Goal: Task Accomplishment & Management: Complete application form

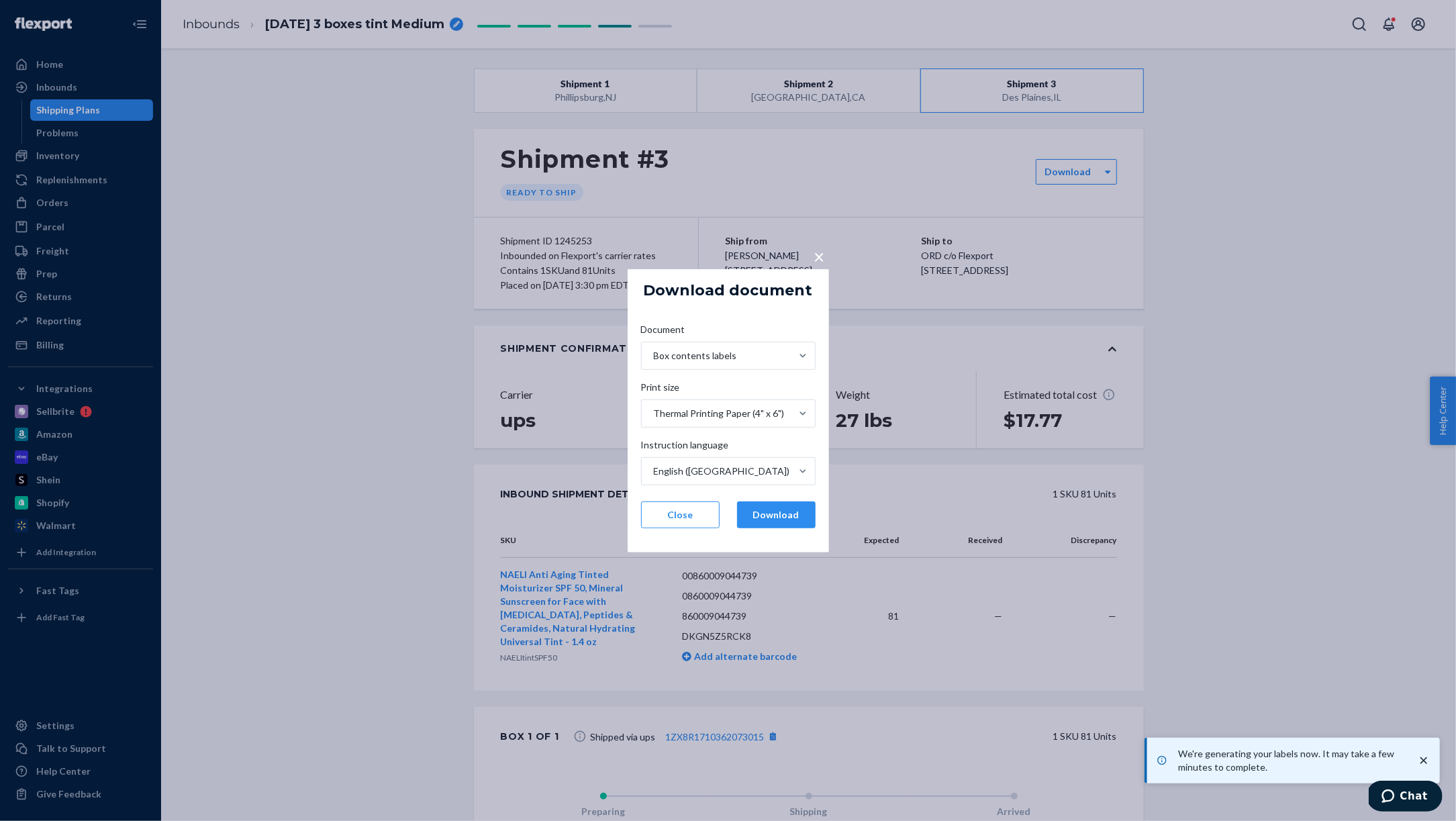
click at [819, 259] on span "×" at bounding box center [819, 256] width 11 height 23
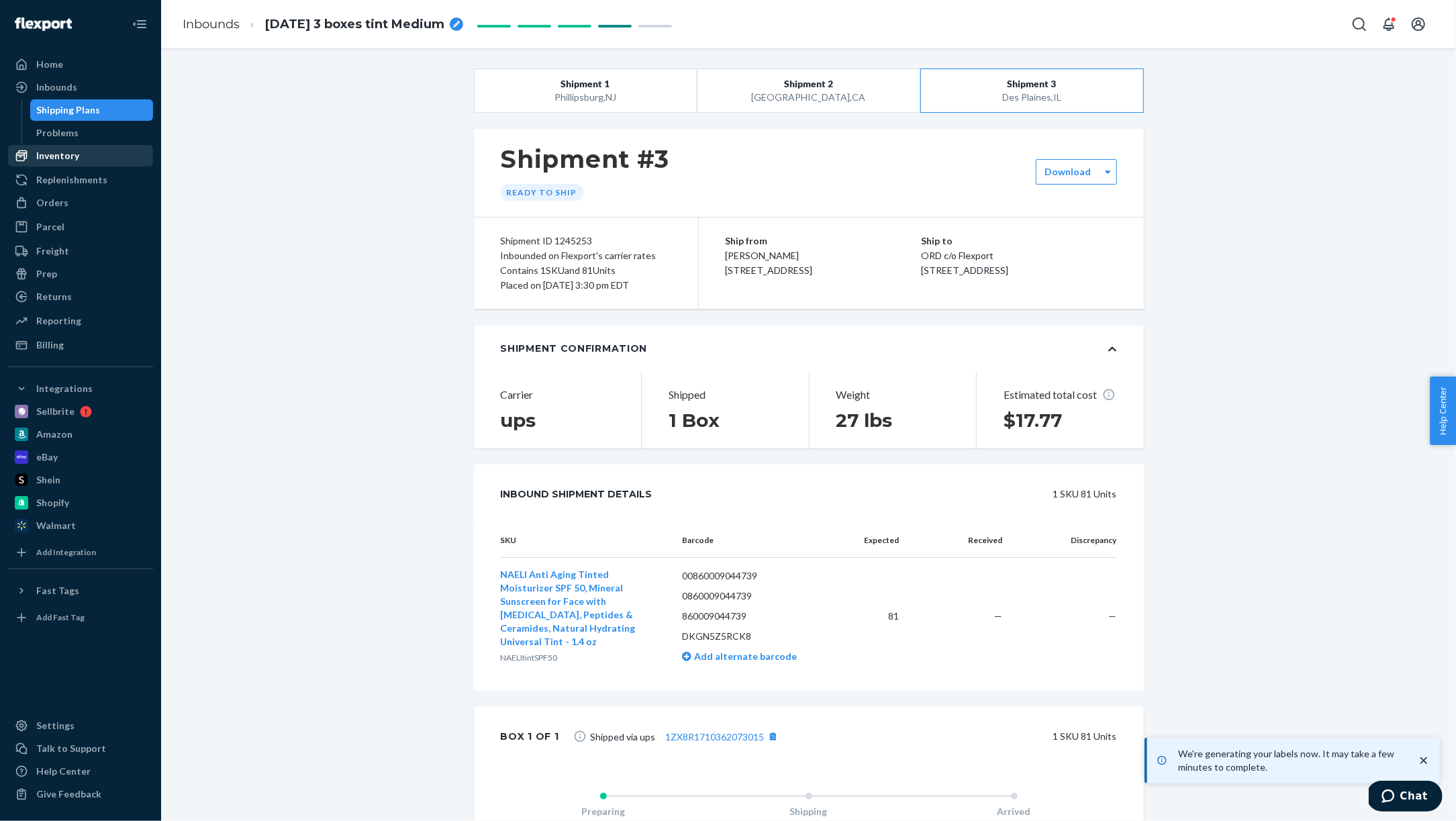
click at [60, 150] on div "Inventory" at bounding box center [57, 155] width 43 height 13
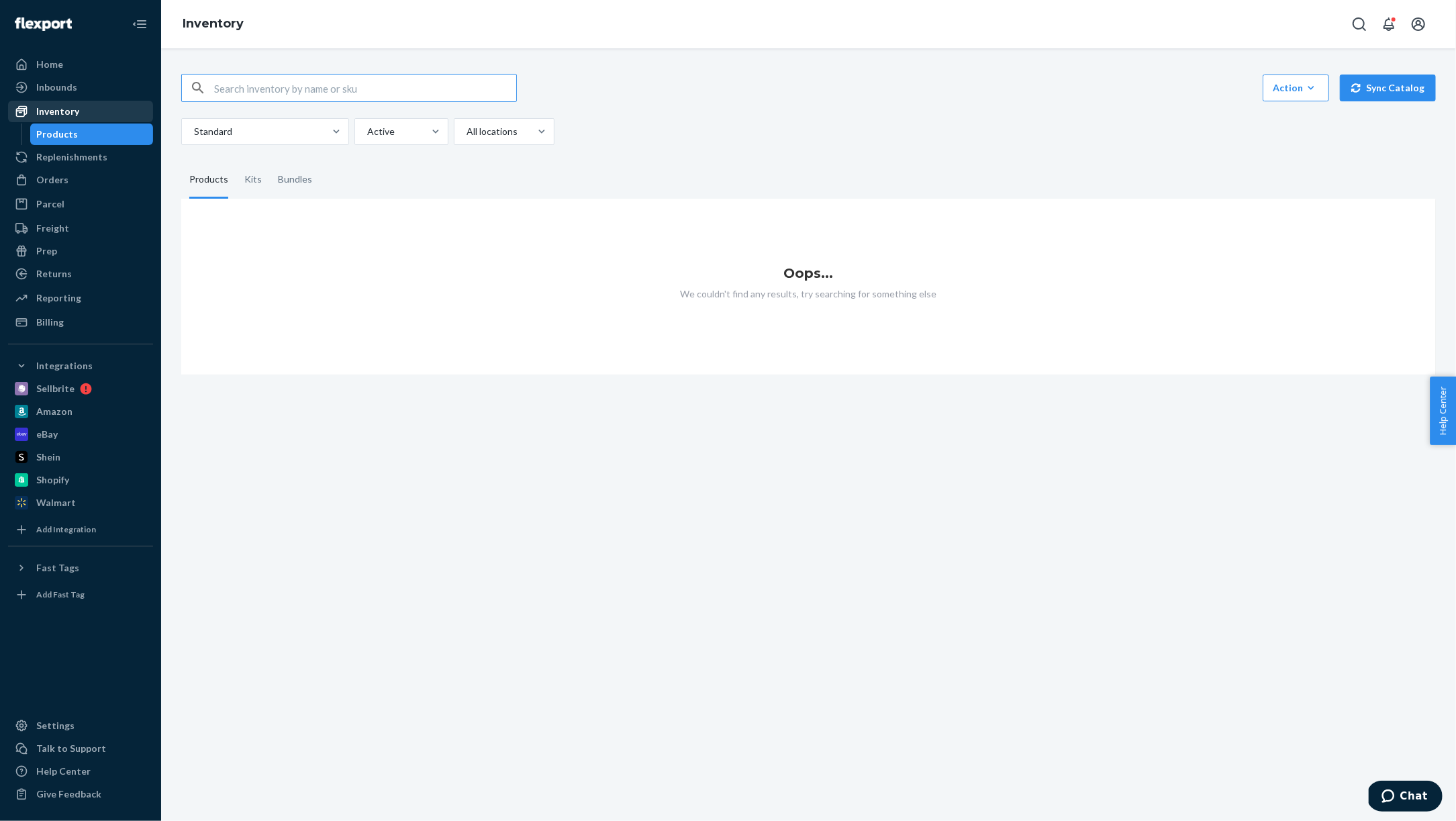
click at [64, 115] on div "Inventory" at bounding box center [57, 111] width 43 height 13
click at [70, 110] on div "Inventory" at bounding box center [57, 111] width 43 height 13
click at [61, 111] on div "Inventory" at bounding box center [57, 111] width 43 height 13
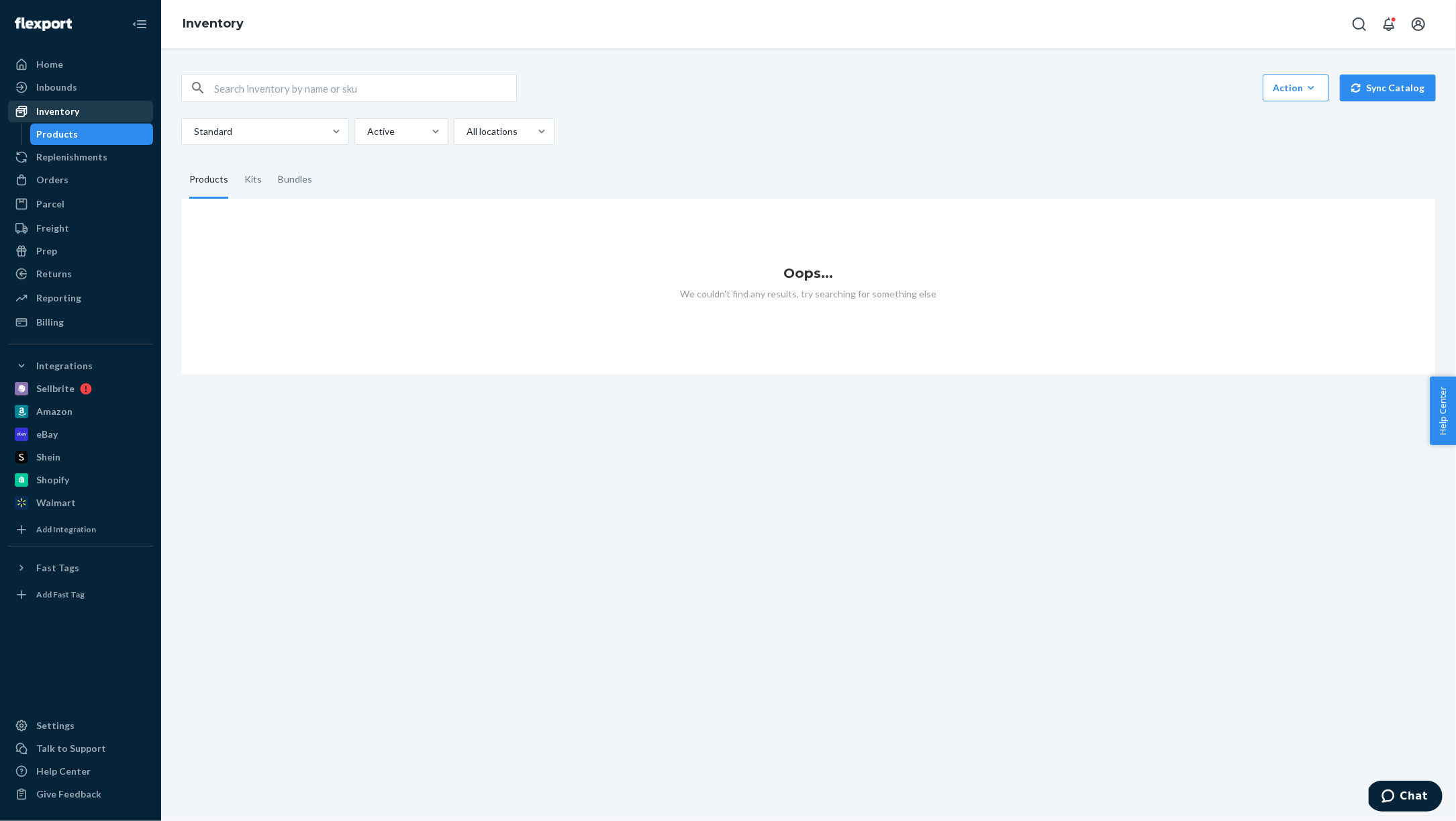
click at [61, 111] on div "Inventory" at bounding box center [57, 111] width 43 height 13
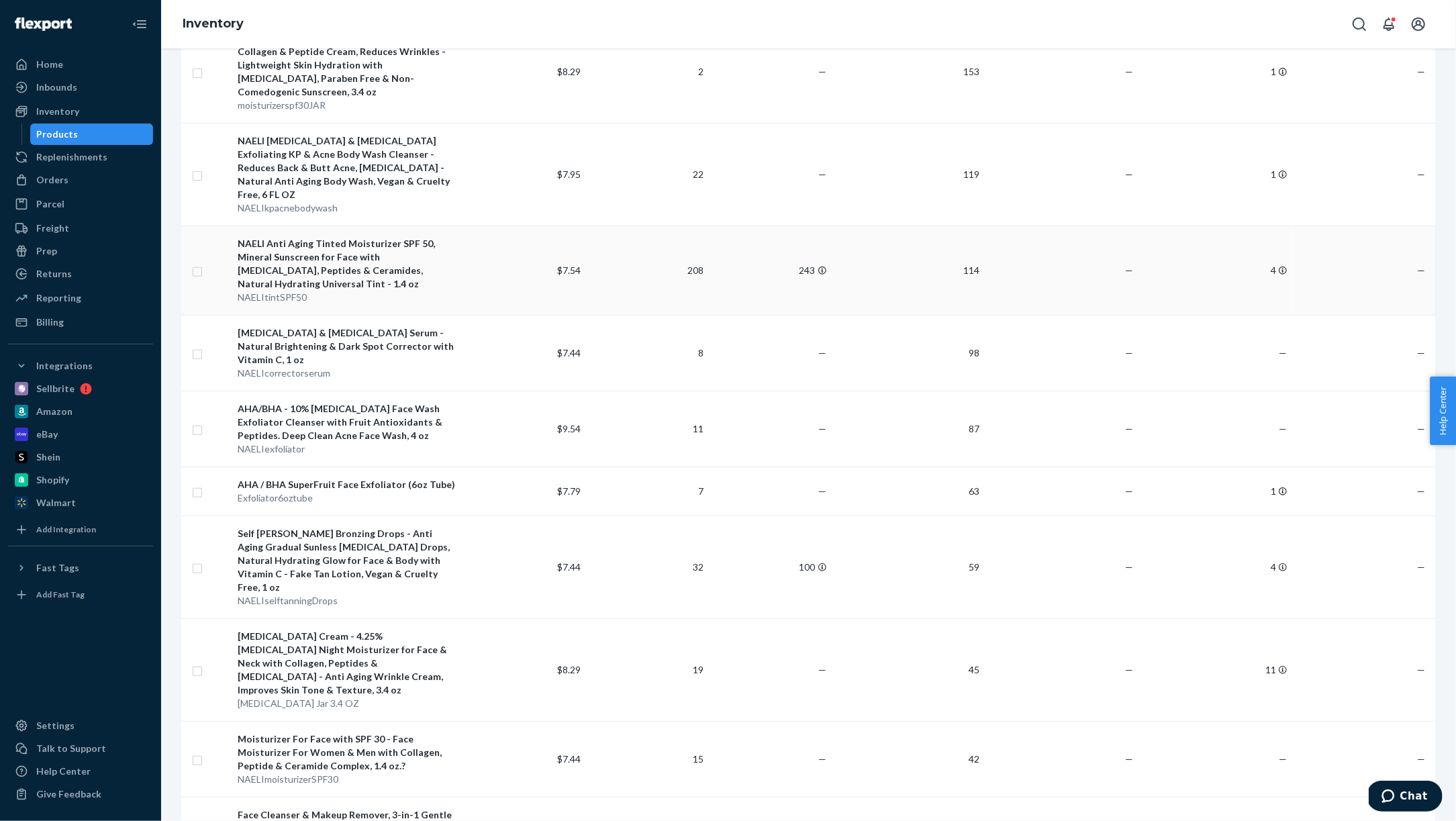
scroll to position [358, 0]
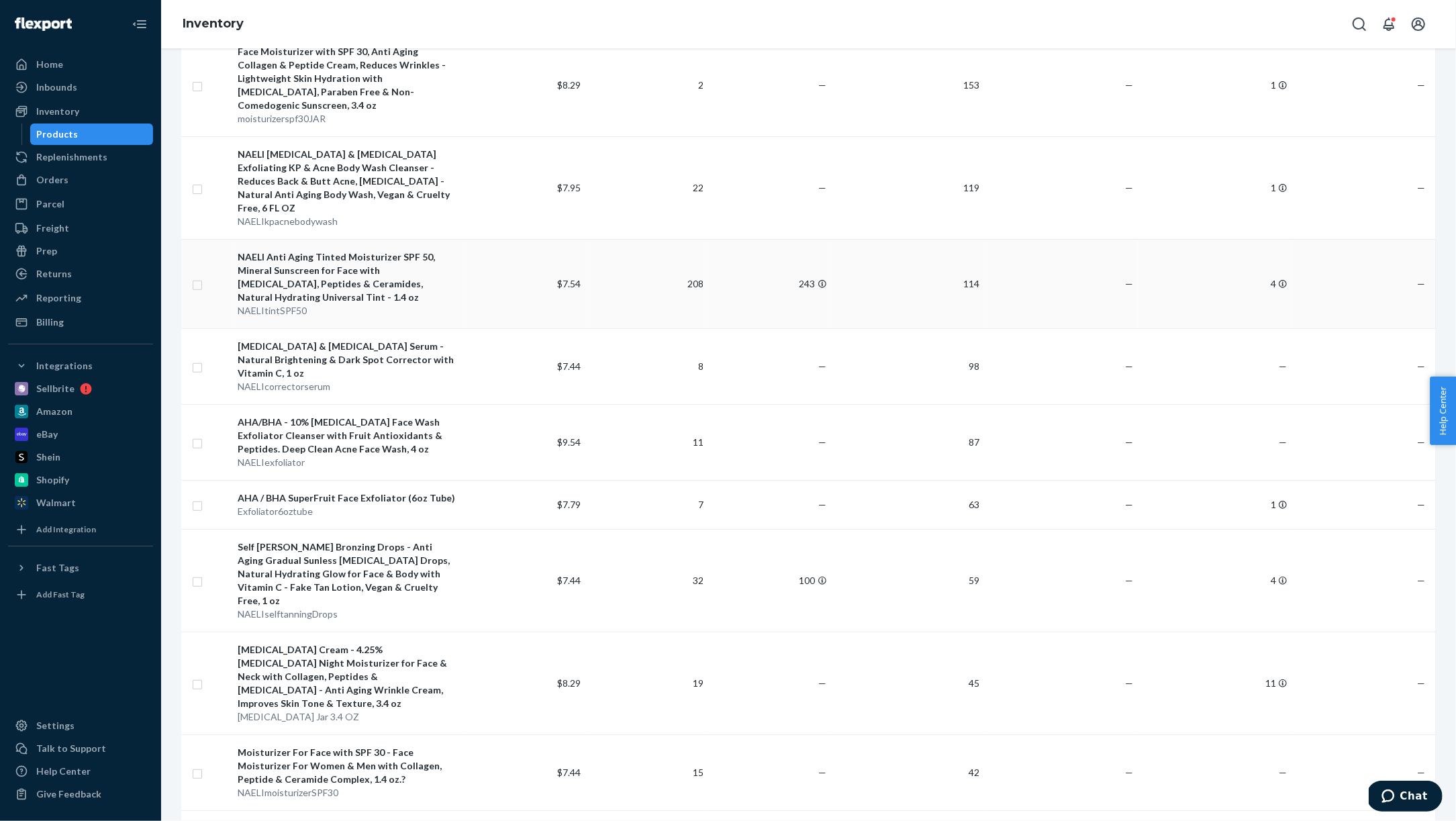
click at [413, 264] on div "NAELI Anti Aging Tinted Moisturizer SPF 50, Mineral Sunscreen for Face with [ME…" at bounding box center [347, 277] width 220 height 54
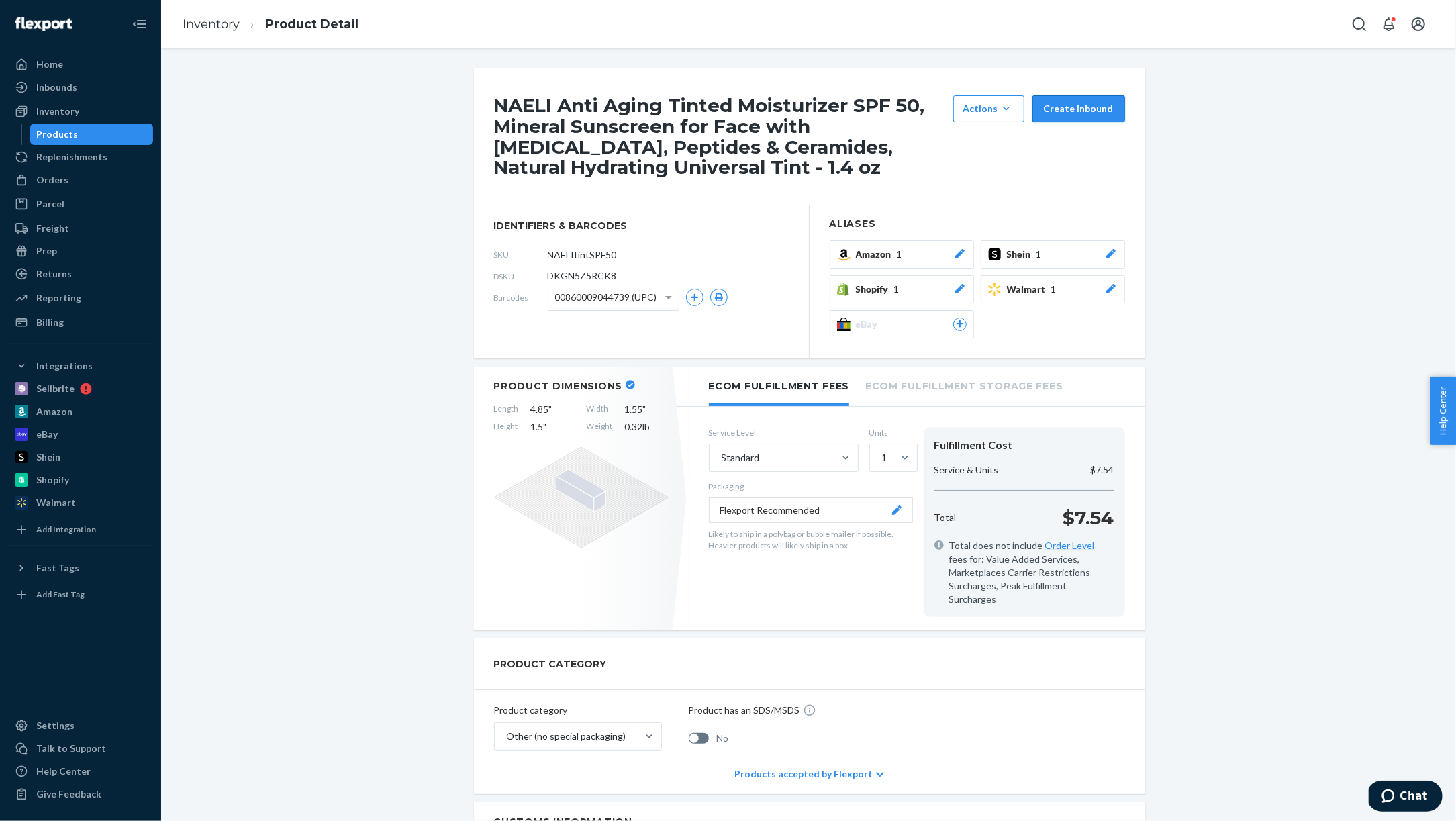
click at [1082, 110] on button "Create inbound" at bounding box center [1079, 109] width 93 height 27
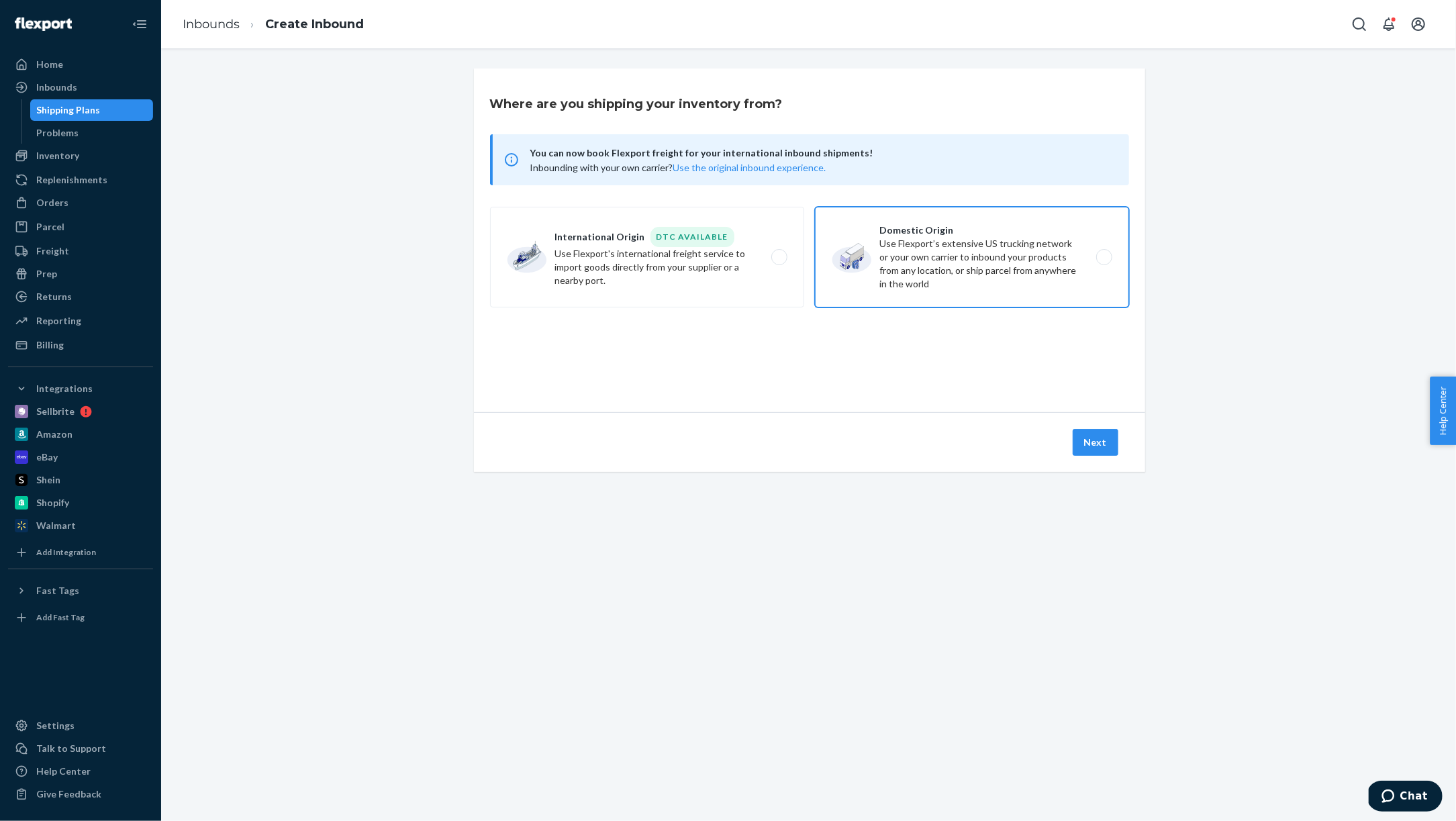
click at [930, 276] on label "Domestic Origin Use Flexport’s extensive US trucking network or your own carrie…" at bounding box center [972, 257] width 314 height 101
click at [1103, 262] on input "Domestic Origin Use Flexport’s extensive US trucking network or your own carrie…" at bounding box center [1108, 257] width 8 height 8
radio input "true"
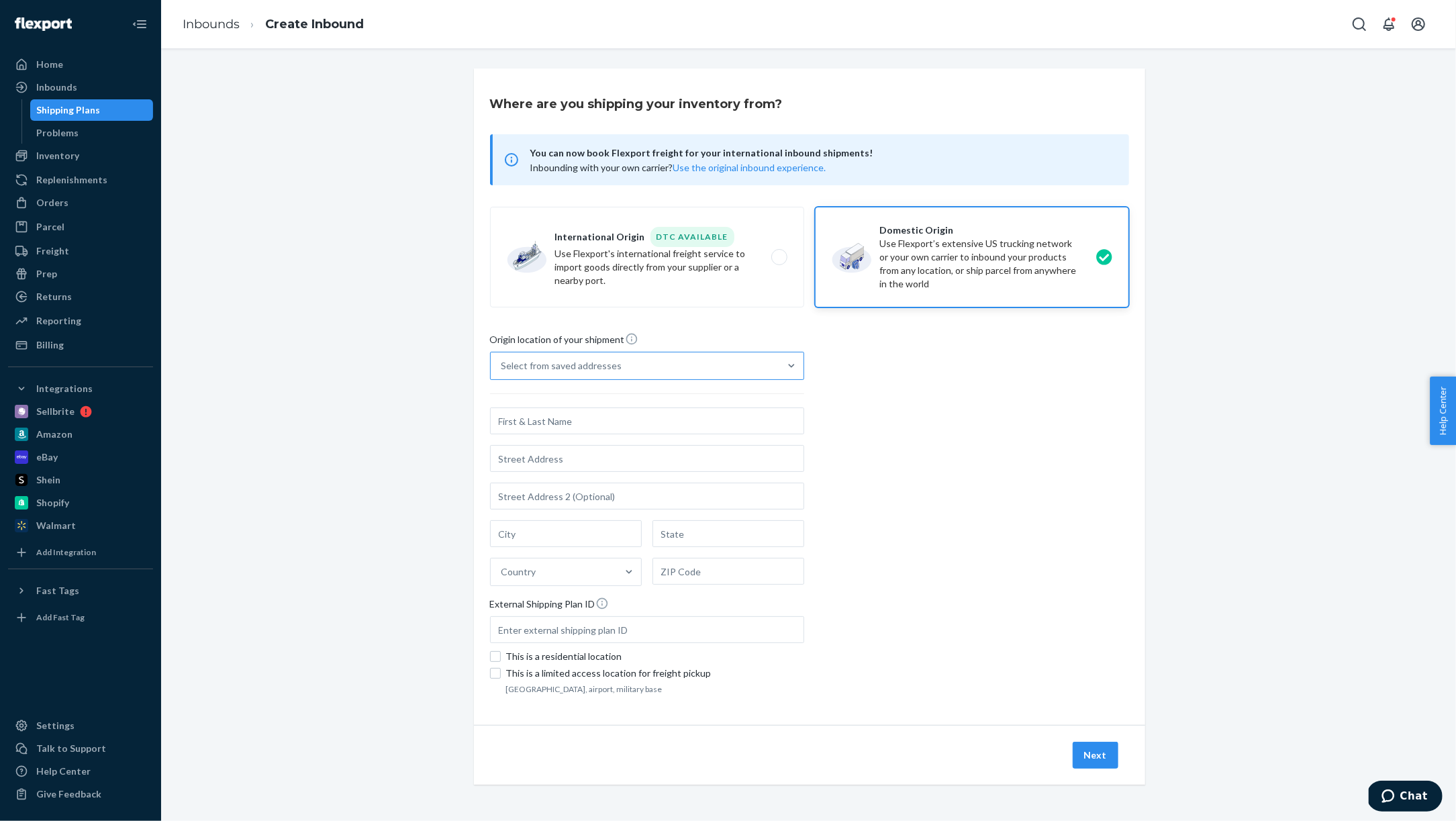
click at [767, 365] on div "Select from saved addresses" at bounding box center [635, 366] width 289 height 27
click at [503, 365] on input "Select from saved addresses" at bounding box center [502, 365] width 1 height 13
click at [716, 399] on div "[PERSON_NAME] [STREET_ADDRESS]" at bounding box center [647, 399] width 309 height 27
click at [503, 372] on input "option Eliyahu Fox 270 W 35th St Miami Beach, FL 33140 focused, 1 of 2. 2 resul…" at bounding box center [502, 365] width 1 height 13
type input "Eliyahu Fox"
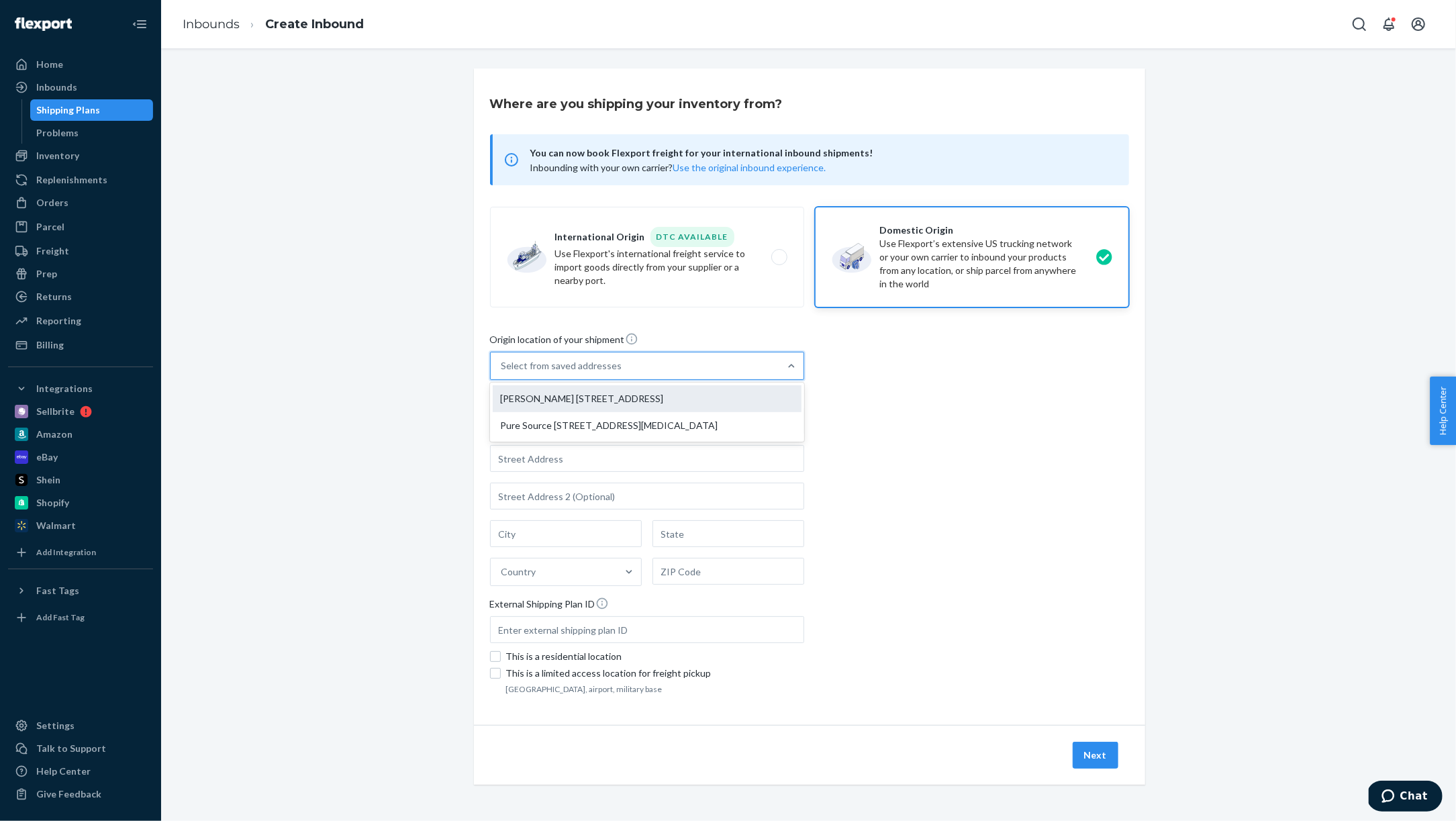
type input "270 W 35th St"
type input "Miami Beach"
type input "FL"
type input "33140"
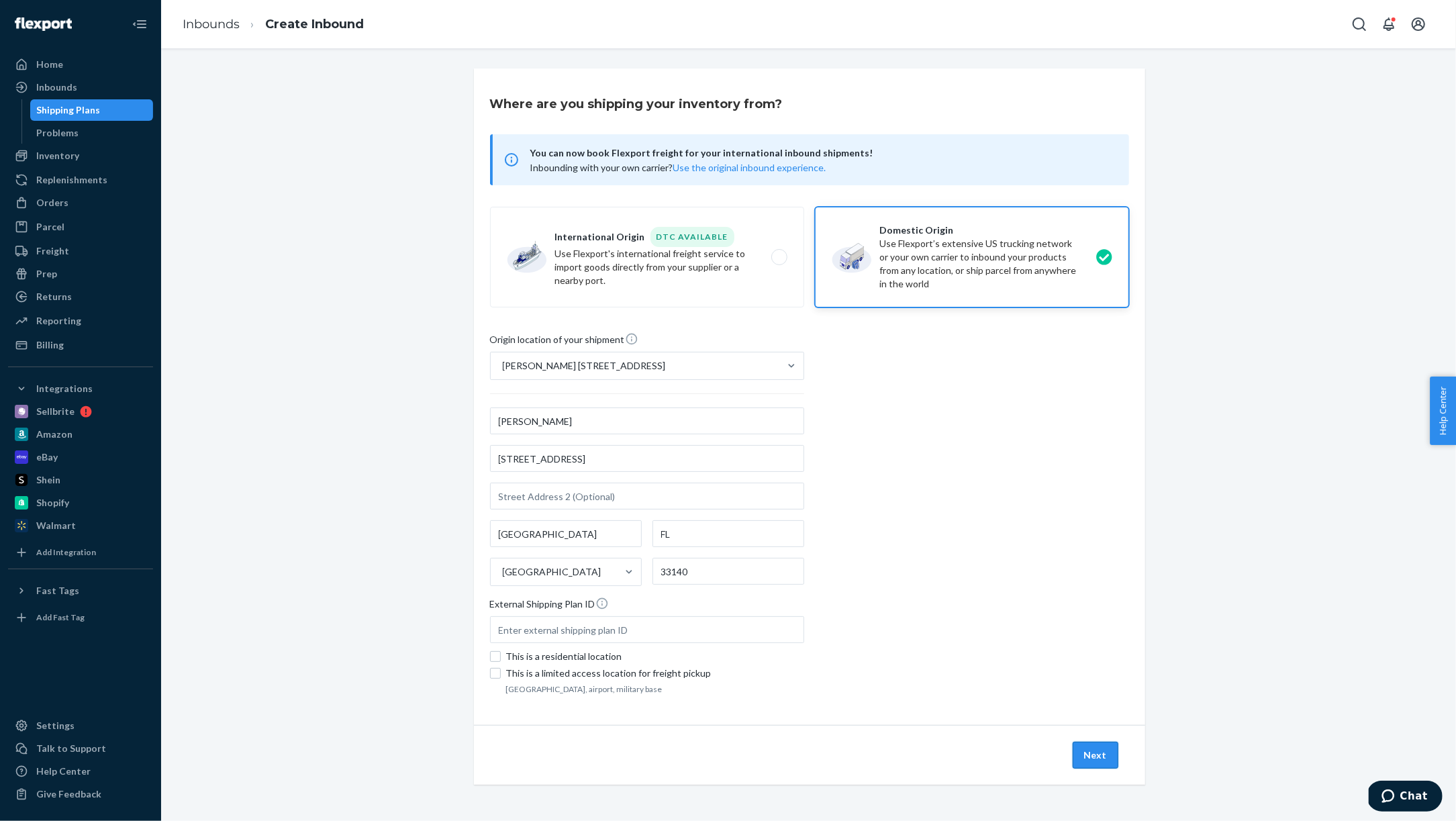
click at [1101, 751] on button "Next" at bounding box center [1096, 755] width 46 height 27
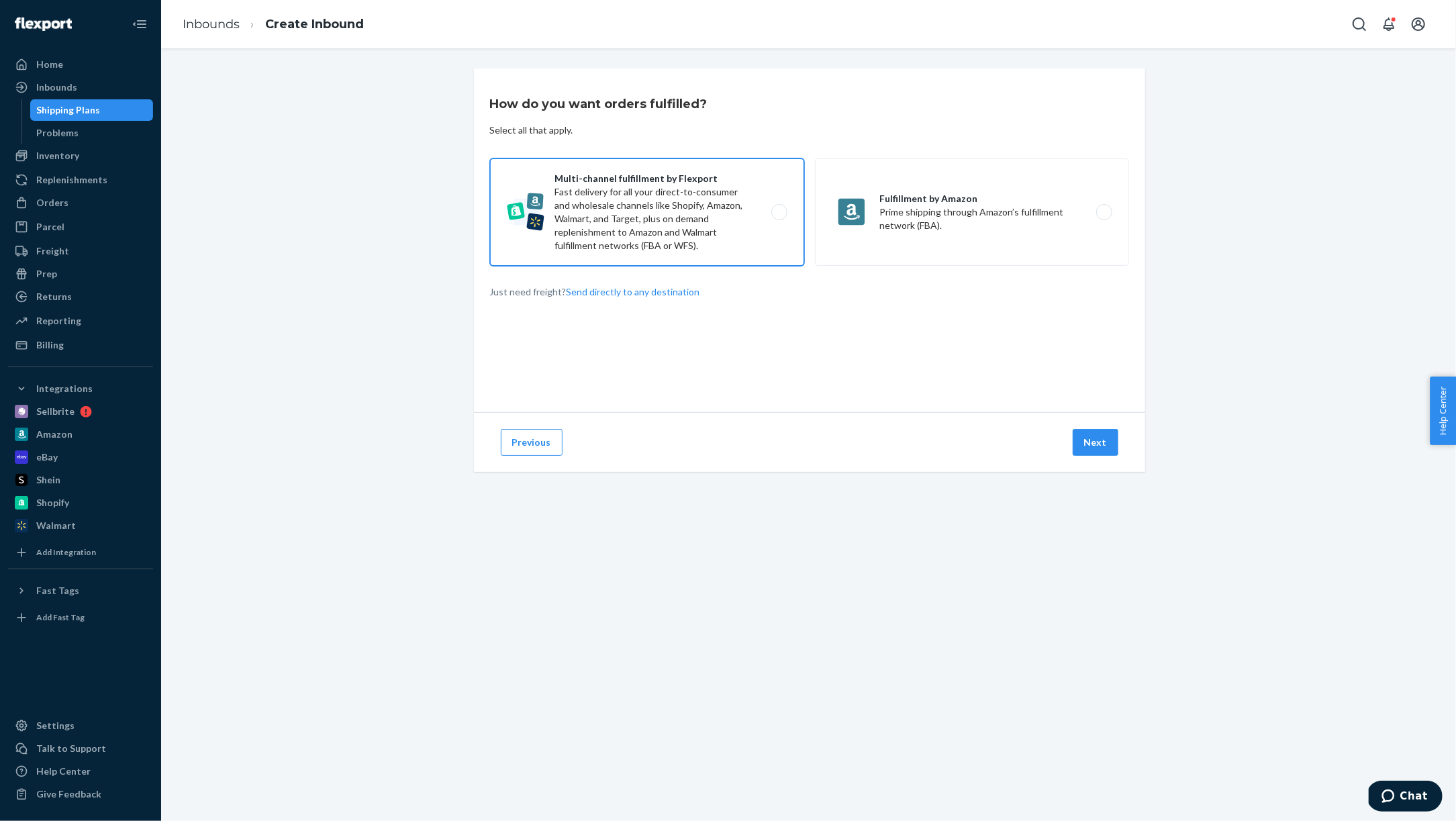
click at [677, 206] on label "Multi-channel fulfillment by Flexport Fast delivery for all your direct-to-cons…" at bounding box center [647, 212] width 314 height 107
click at [779, 208] on input "Multi-channel fulfillment by Flexport Fast delivery for all your direct-to-cons…" at bounding box center [783, 213] width 8 height 8
radio input "true"
click at [1088, 440] on button "Next" at bounding box center [1096, 442] width 46 height 27
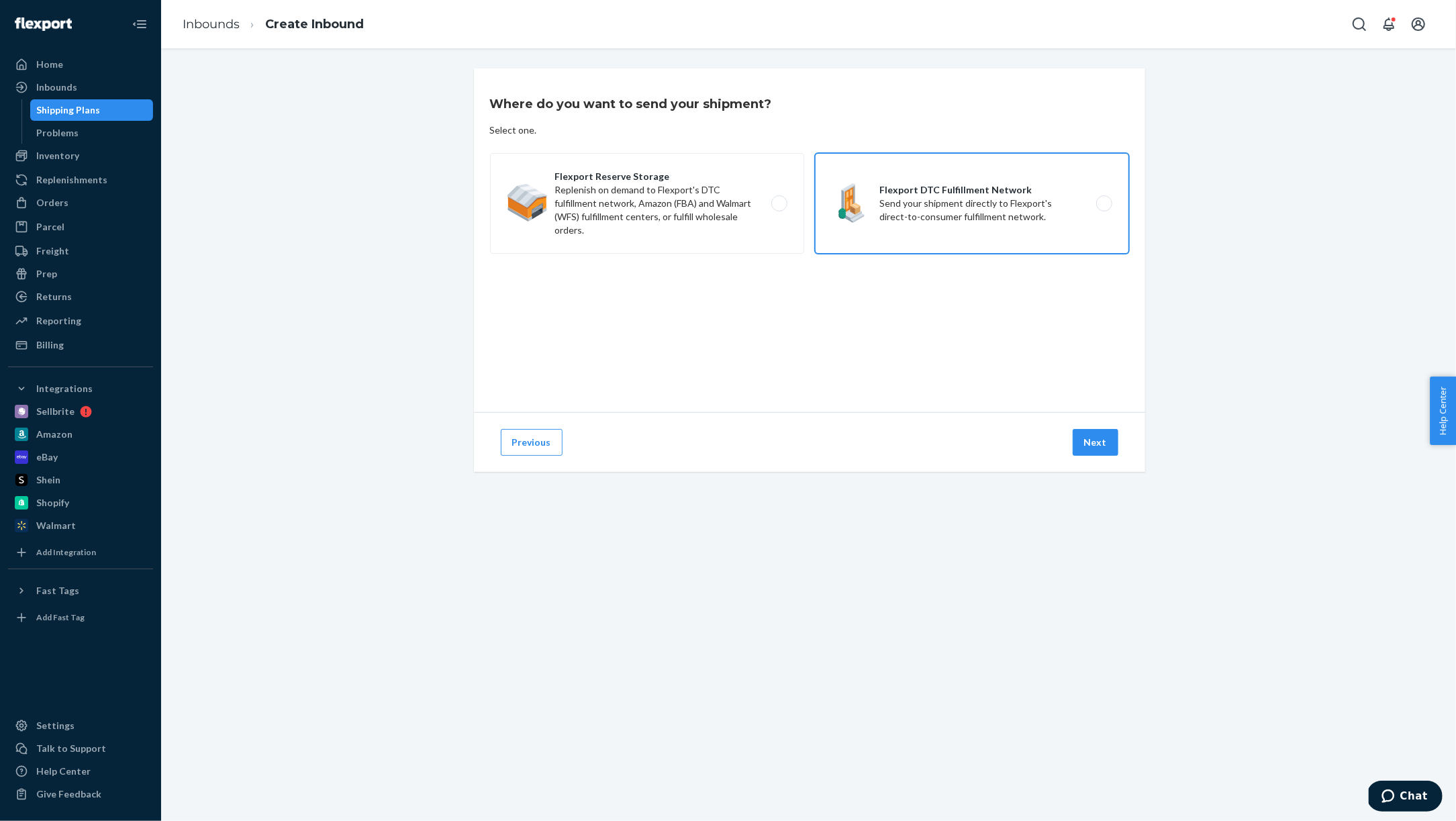
click at [870, 229] on label "Flexport DTC Fulfillment Network Send your shipment directly to Flexport's dire…" at bounding box center [972, 203] width 314 height 101
click at [1103, 208] on input "Flexport DTC Fulfillment Network Send your shipment directly to Flexport's dire…" at bounding box center [1108, 203] width 8 height 8
radio input "true"
click at [1089, 444] on button "Next" at bounding box center [1096, 442] width 46 height 27
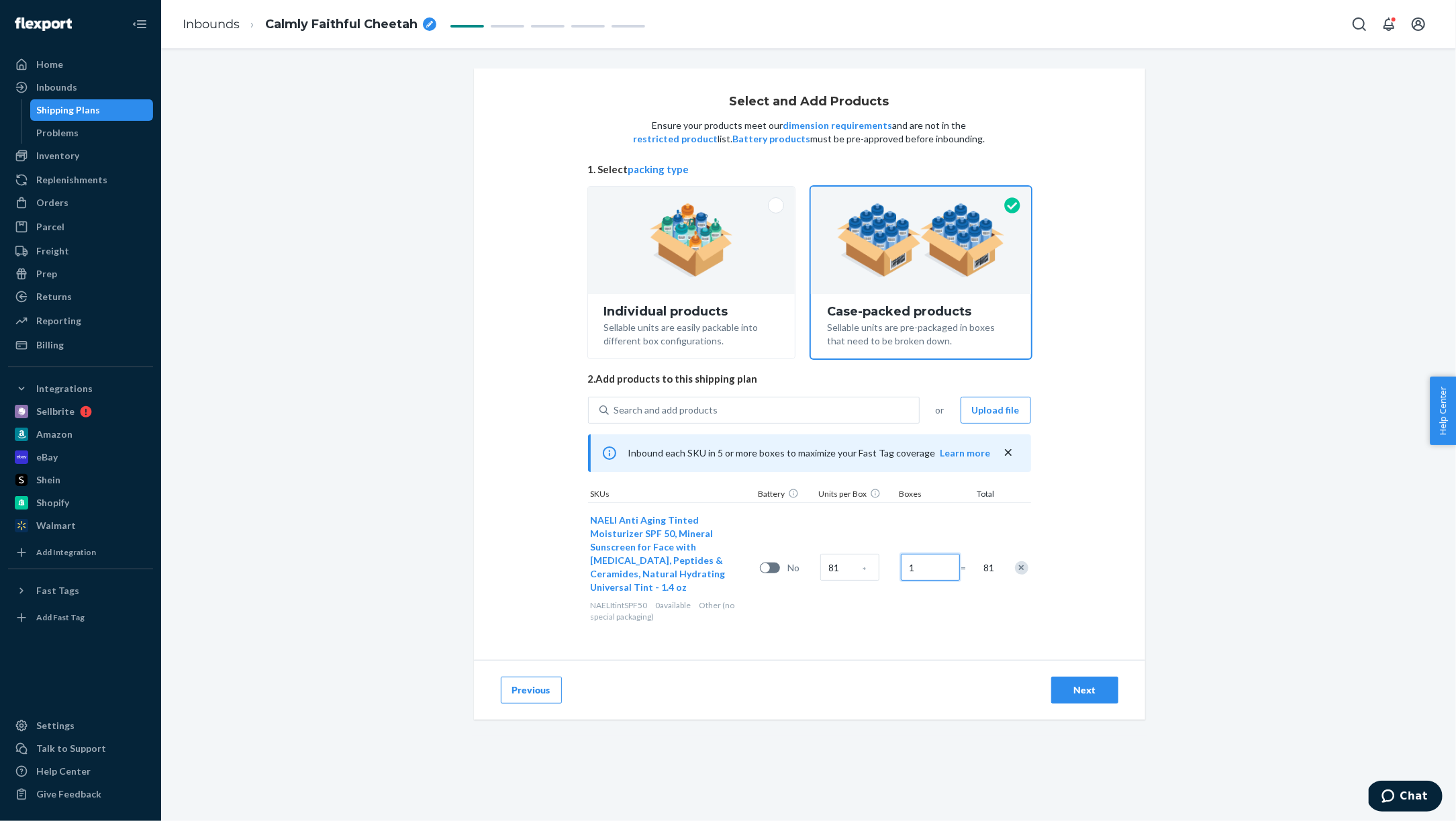
click at [922, 556] on input "1" at bounding box center [930, 567] width 59 height 27
type input "2"
click at [911, 643] on div "Select and Add Products Ensure your products meet our dimension requirements an…" at bounding box center [810, 364] width 671 height 591
click at [1083, 683] on div "Next" at bounding box center [1084, 690] width 45 height 13
radio input "true"
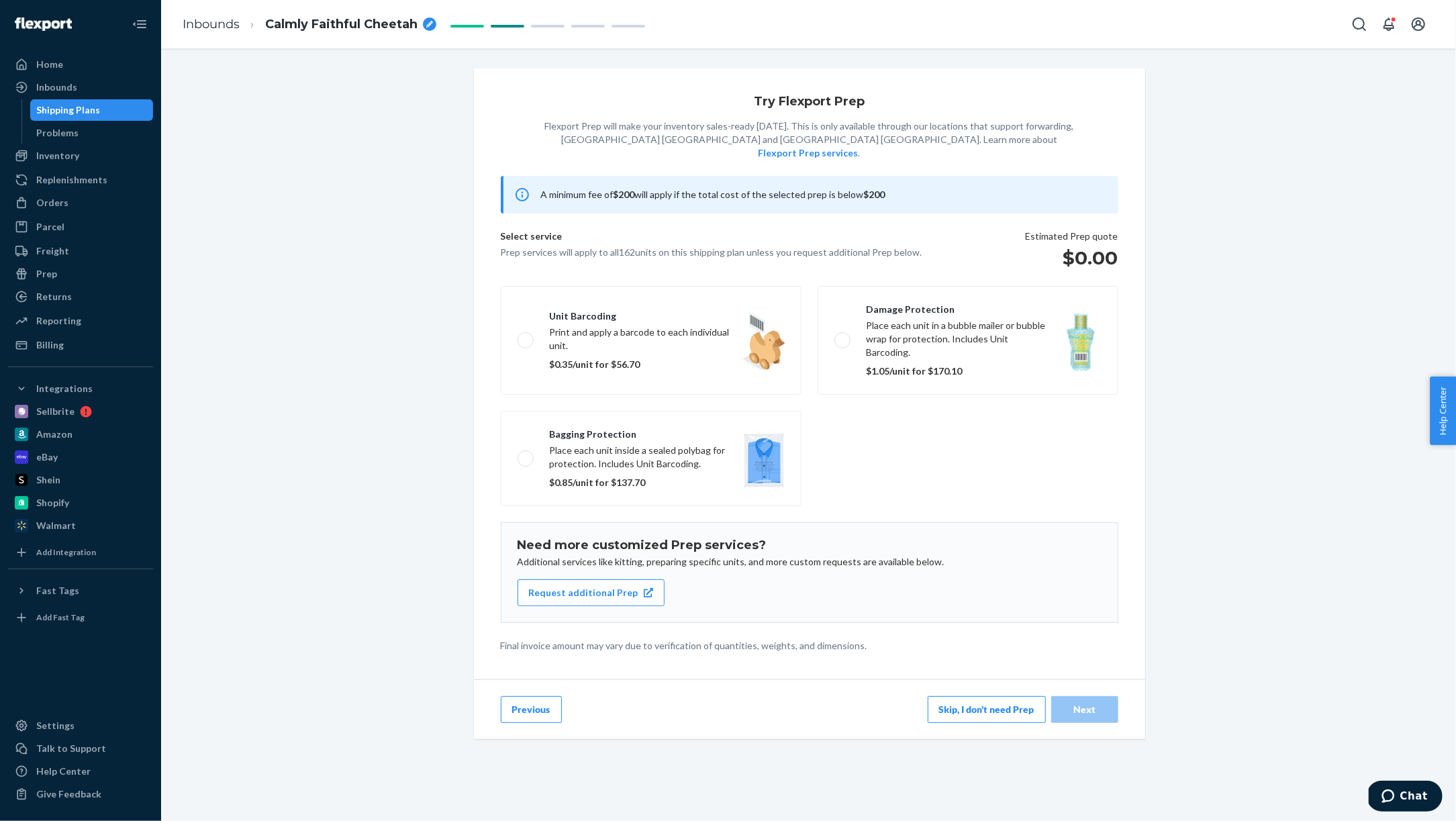
click at [979, 697] on button "Skip, I don't need Prep" at bounding box center [986, 710] width 118 height 27
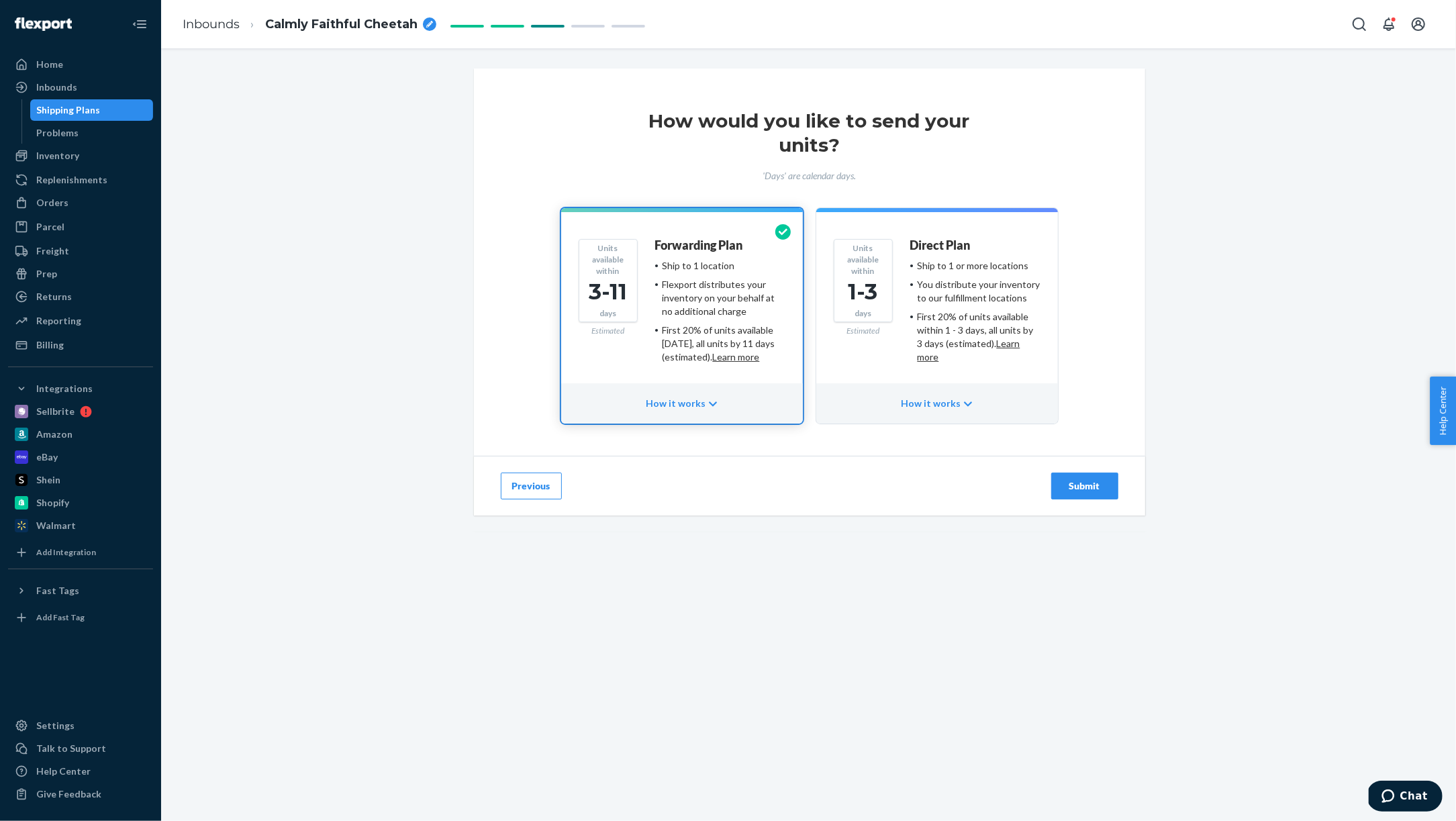
click at [896, 374] on button "Units available within 1-3 days Estimated Direct Plan Ship to 1 or more locatio…" at bounding box center [937, 316] width 242 height 215
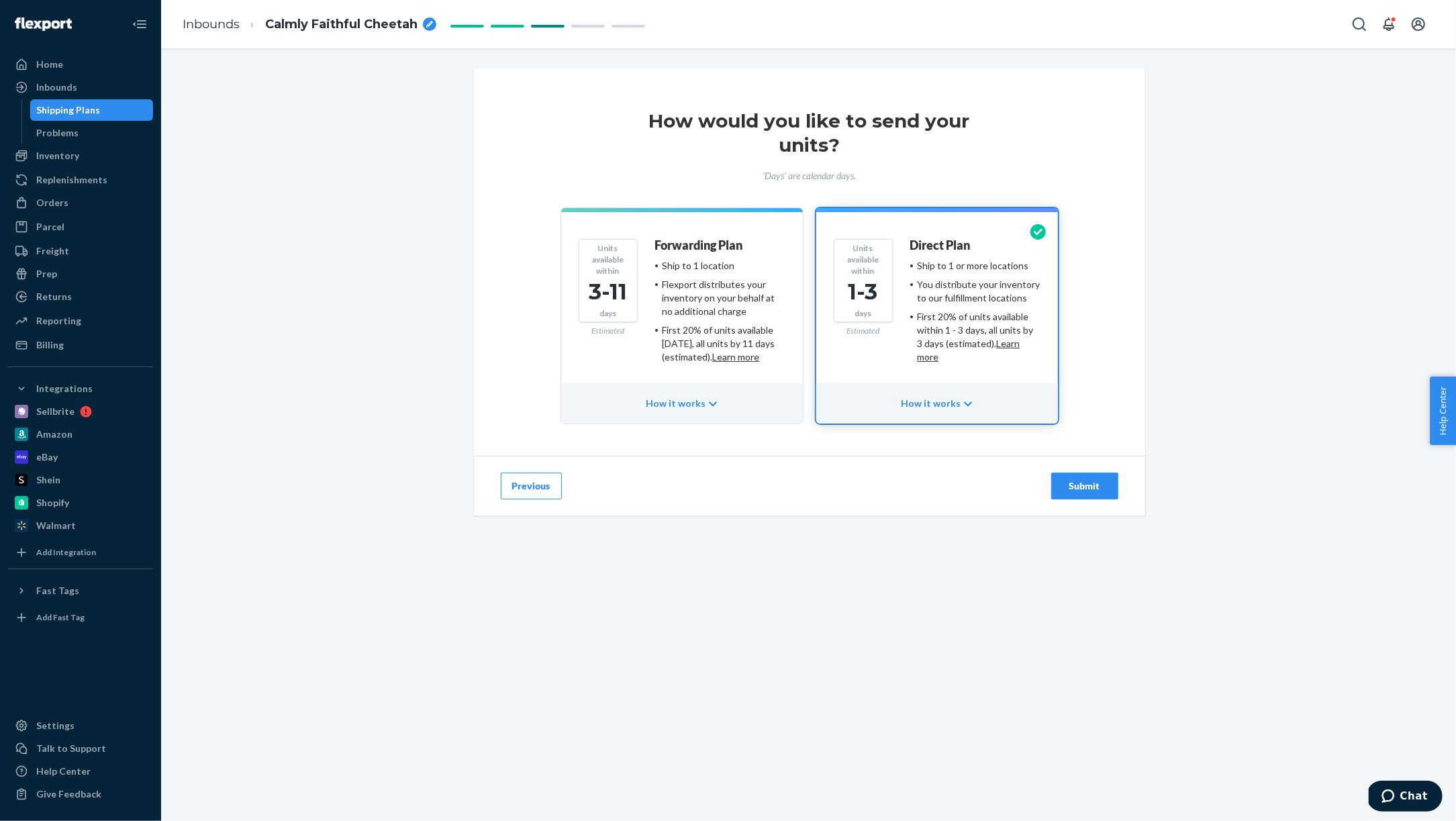
click at [1093, 485] on div "Submit" at bounding box center [1084, 486] width 45 height 13
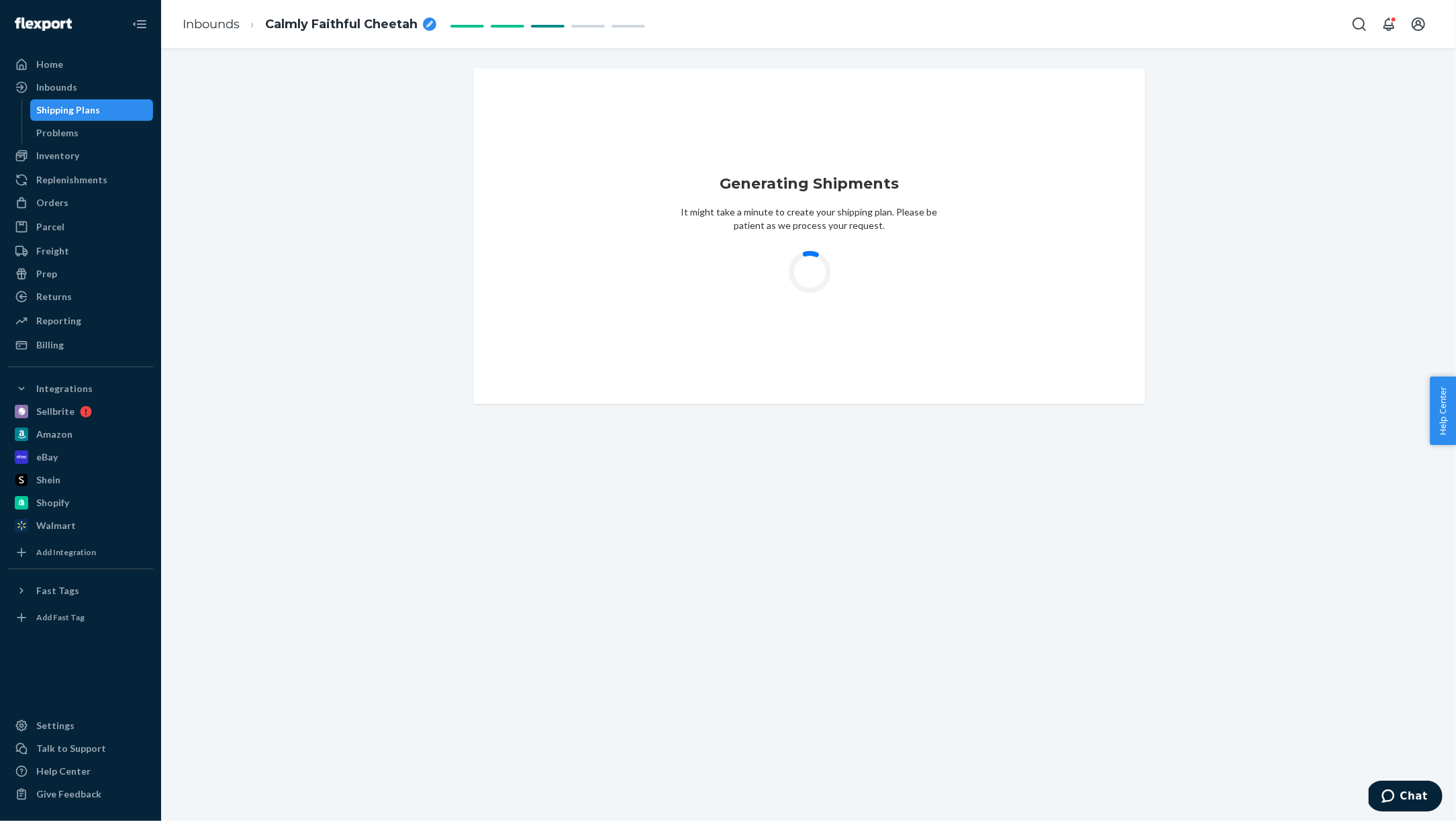
click at [428, 25] on icon "breadcrumbs" at bounding box center [430, 24] width 7 height 7
click at [369, 25] on input "Calmly Faithful Cheetah" at bounding box center [332, 24] width 134 height 21
click at [369, 24] on input "Calmly Faithful Cheetah" at bounding box center [332, 24] width 134 height 21
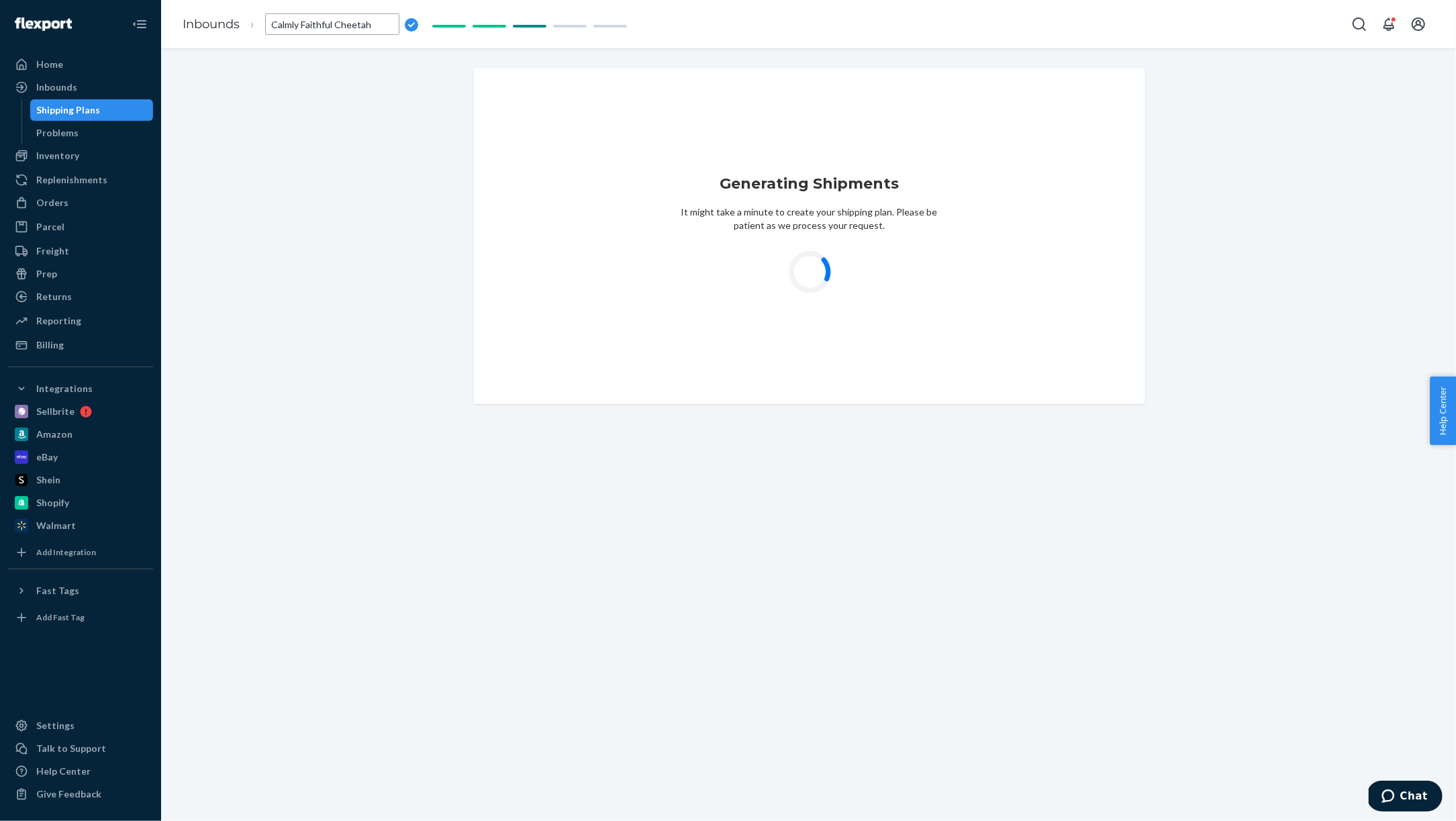
click at [369, 24] on input "Calmly Faithful Cheetah" at bounding box center [332, 24] width 134 height 21
click at [302, 23] on input "sept 22 2 boxes tint medium" at bounding box center [332, 24] width 134 height 21
type input "sept 22- 2 boxes tint medium"
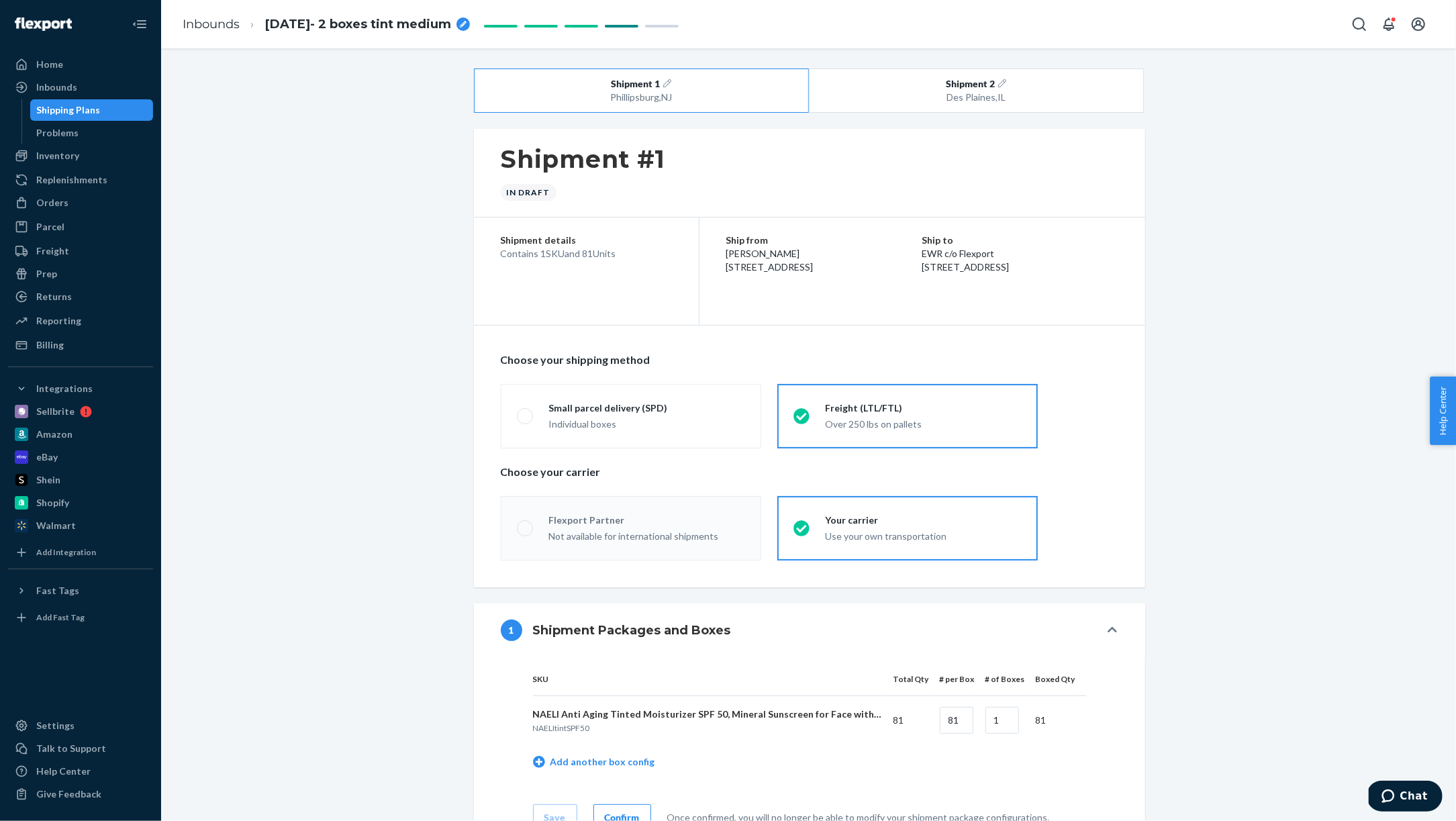
radio input "true"
radio input "false"
radio input "true"
radio input "false"
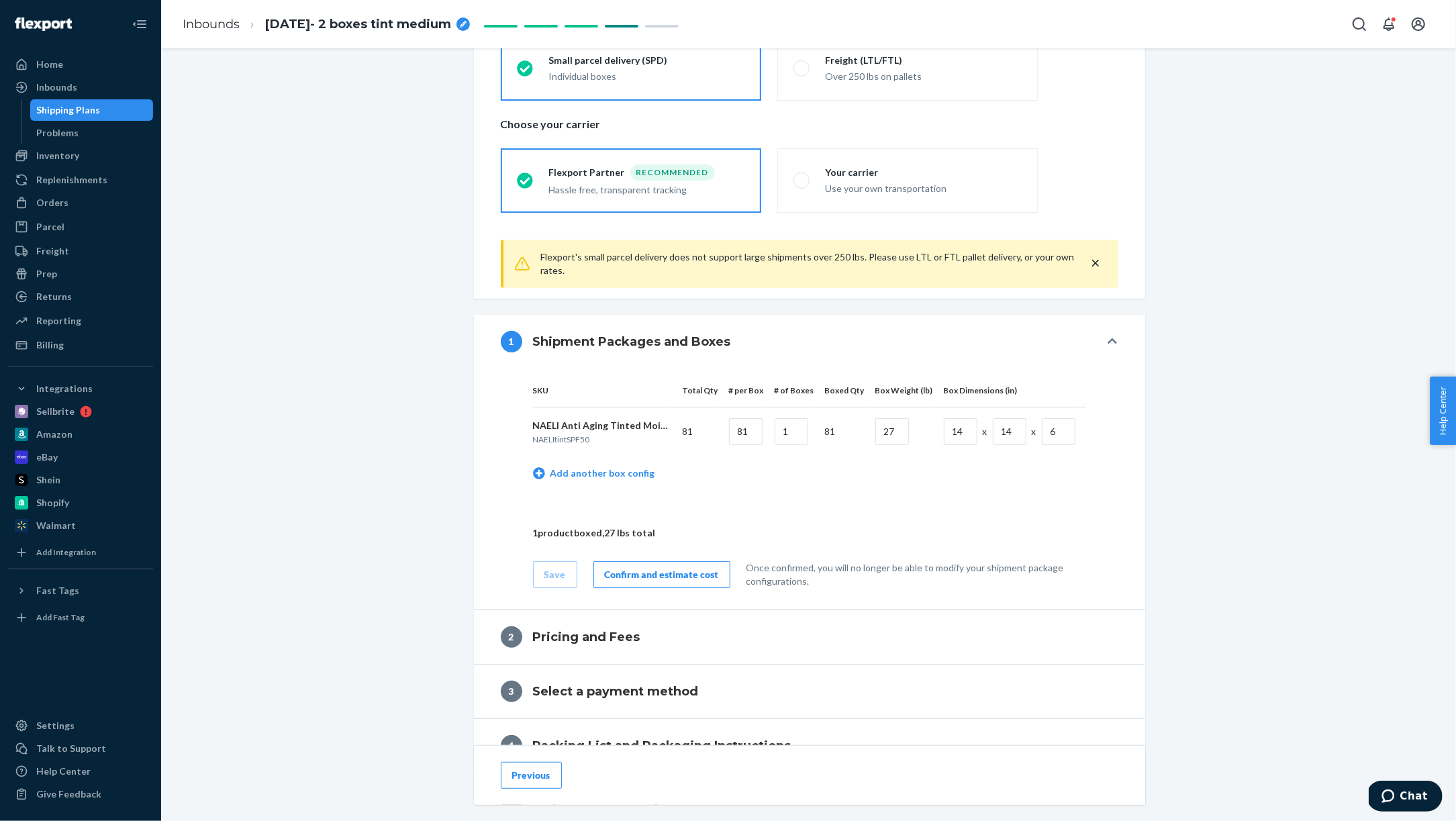
scroll to position [350, 0]
click at [656, 570] on div "Confirm and estimate cost" at bounding box center [662, 572] width 114 height 13
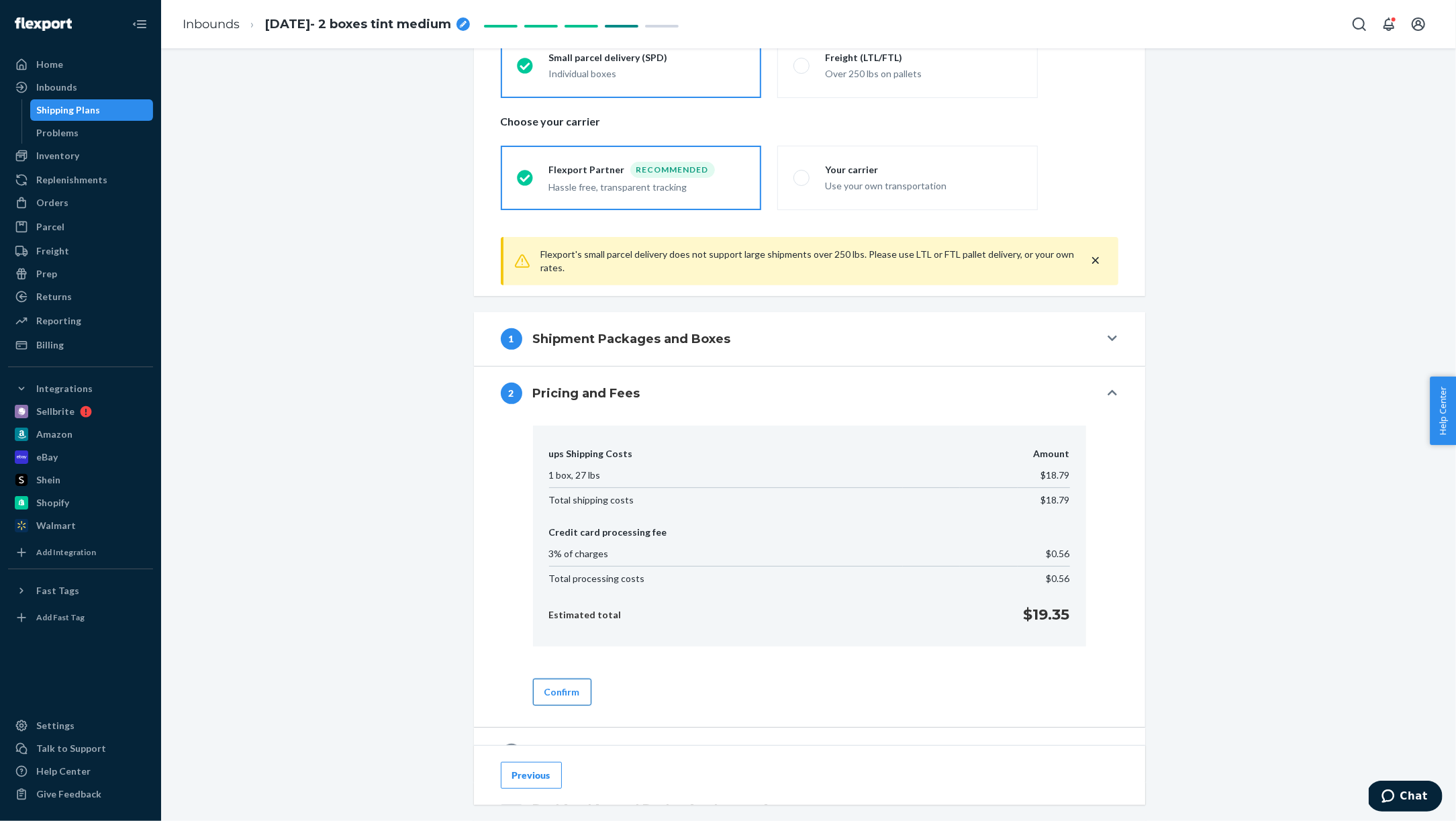
click at [575, 683] on button "Confirm" at bounding box center [562, 692] width 59 height 27
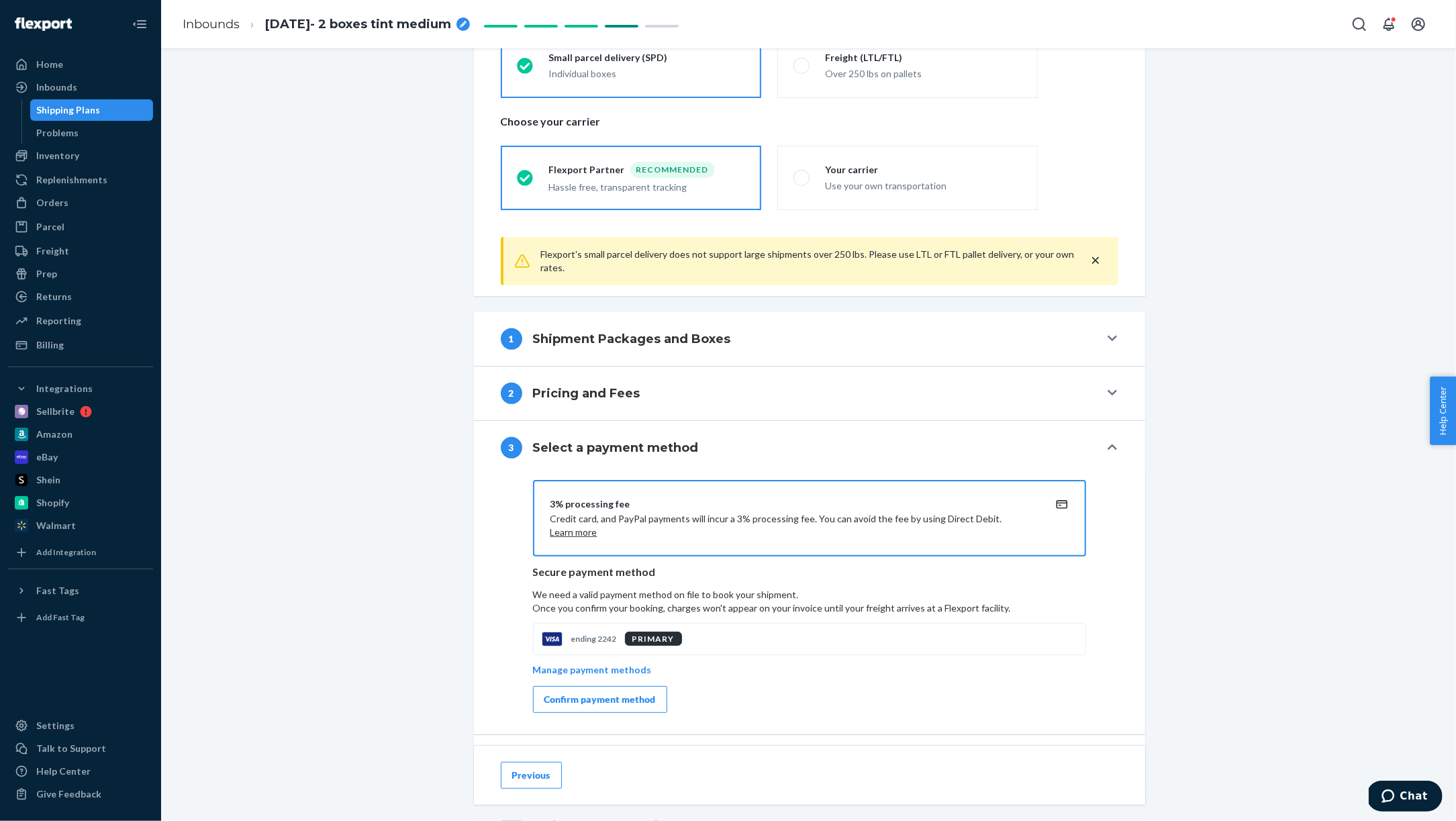
click at [580, 695] on div "Confirm payment method" at bounding box center [600, 699] width 112 height 13
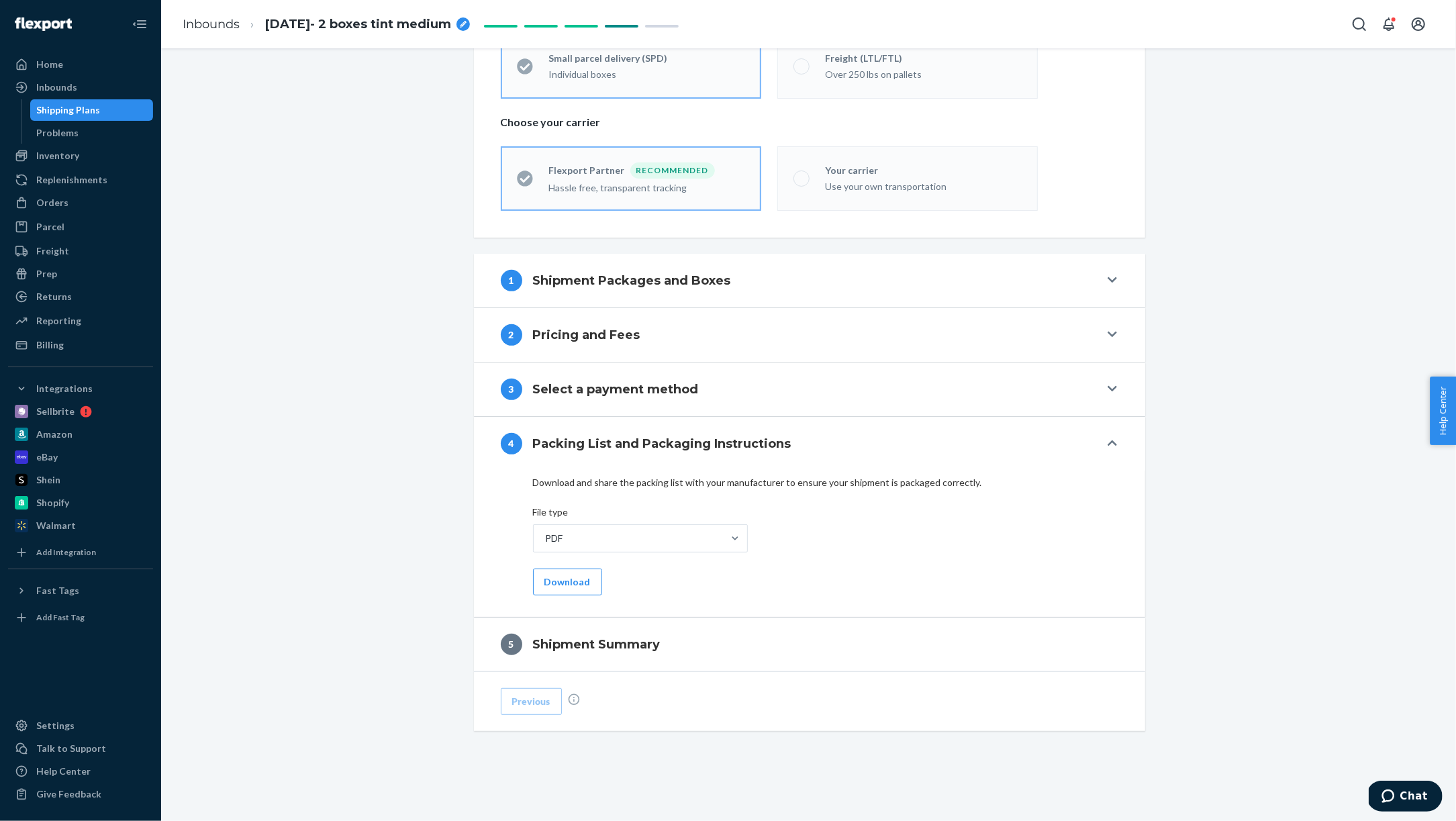
scroll to position [346, 0]
click at [569, 586] on button "Download" at bounding box center [568, 586] width 69 height 27
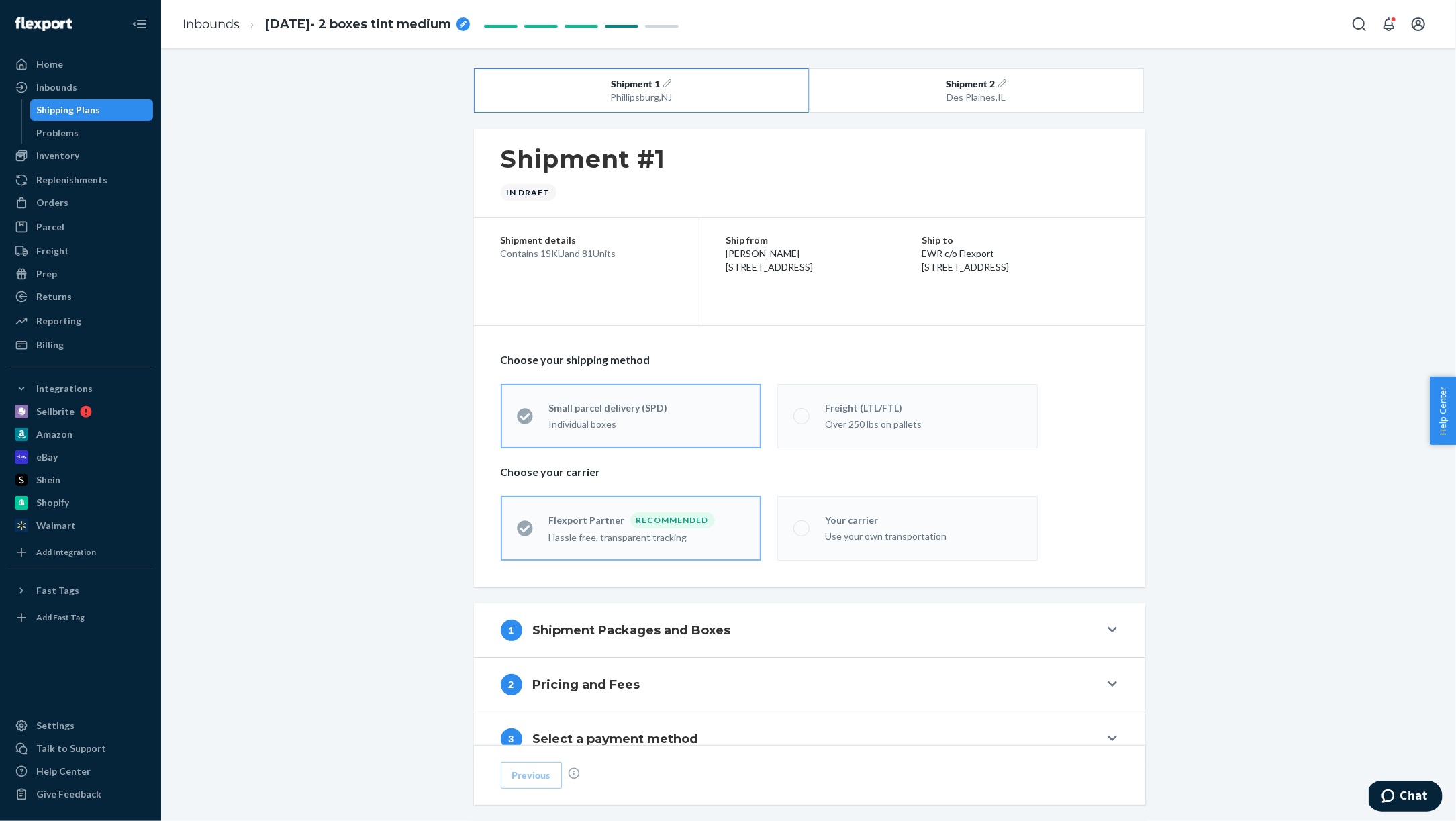
scroll to position [297, 0]
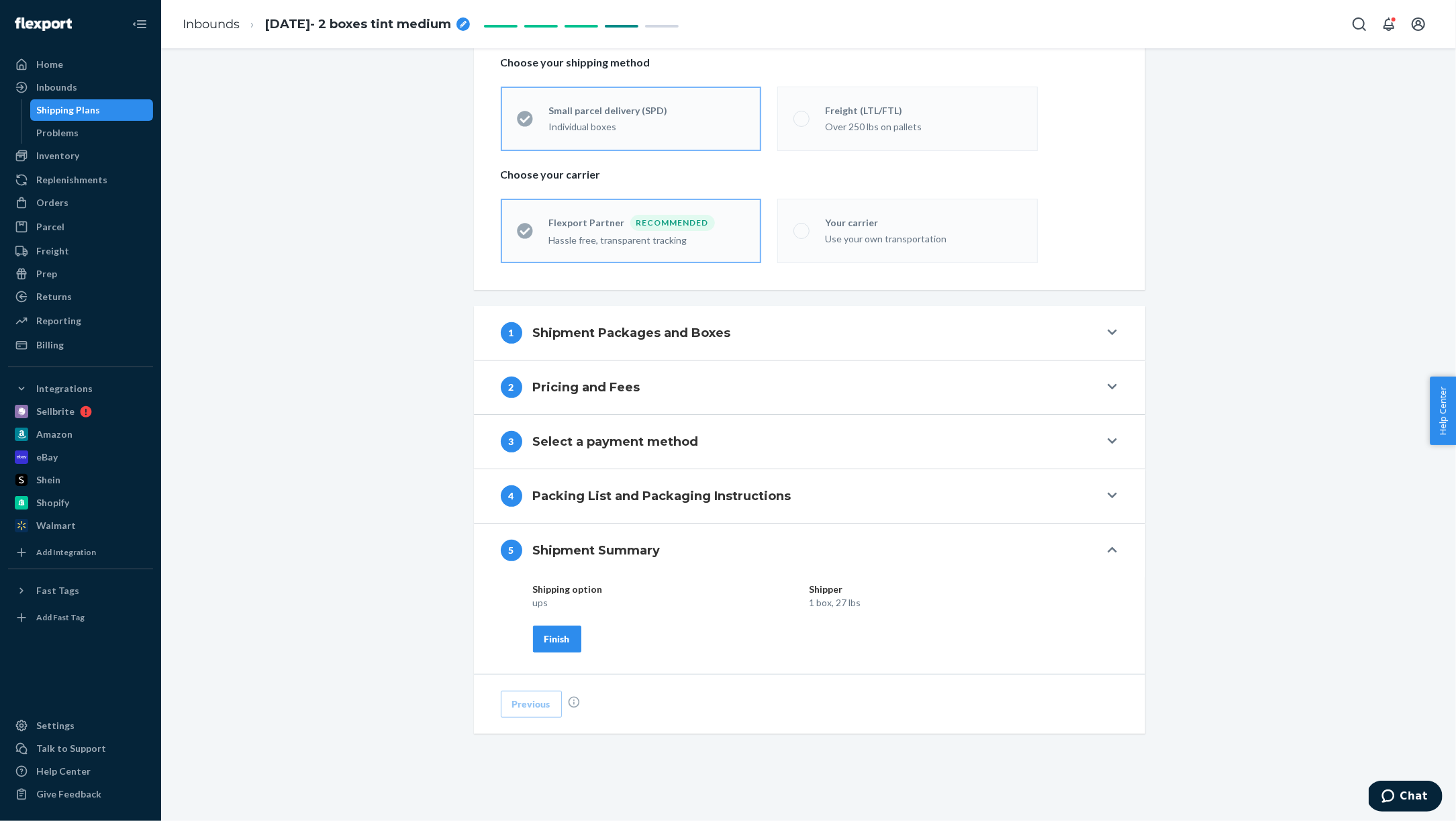
click at [548, 635] on div "Finish" at bounding box center [557, 639] width 25 height 13
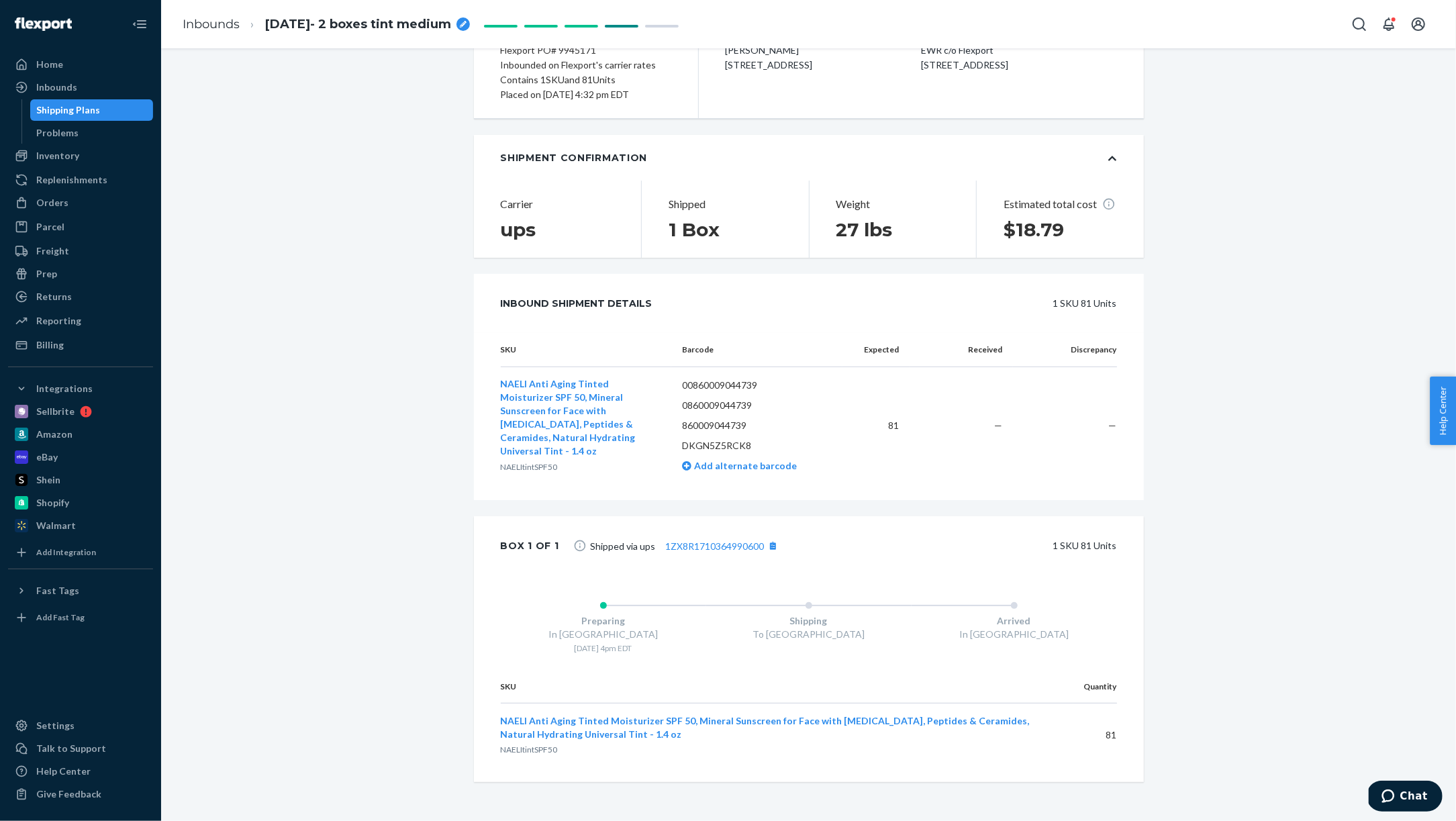
scroll to position [0, 0]
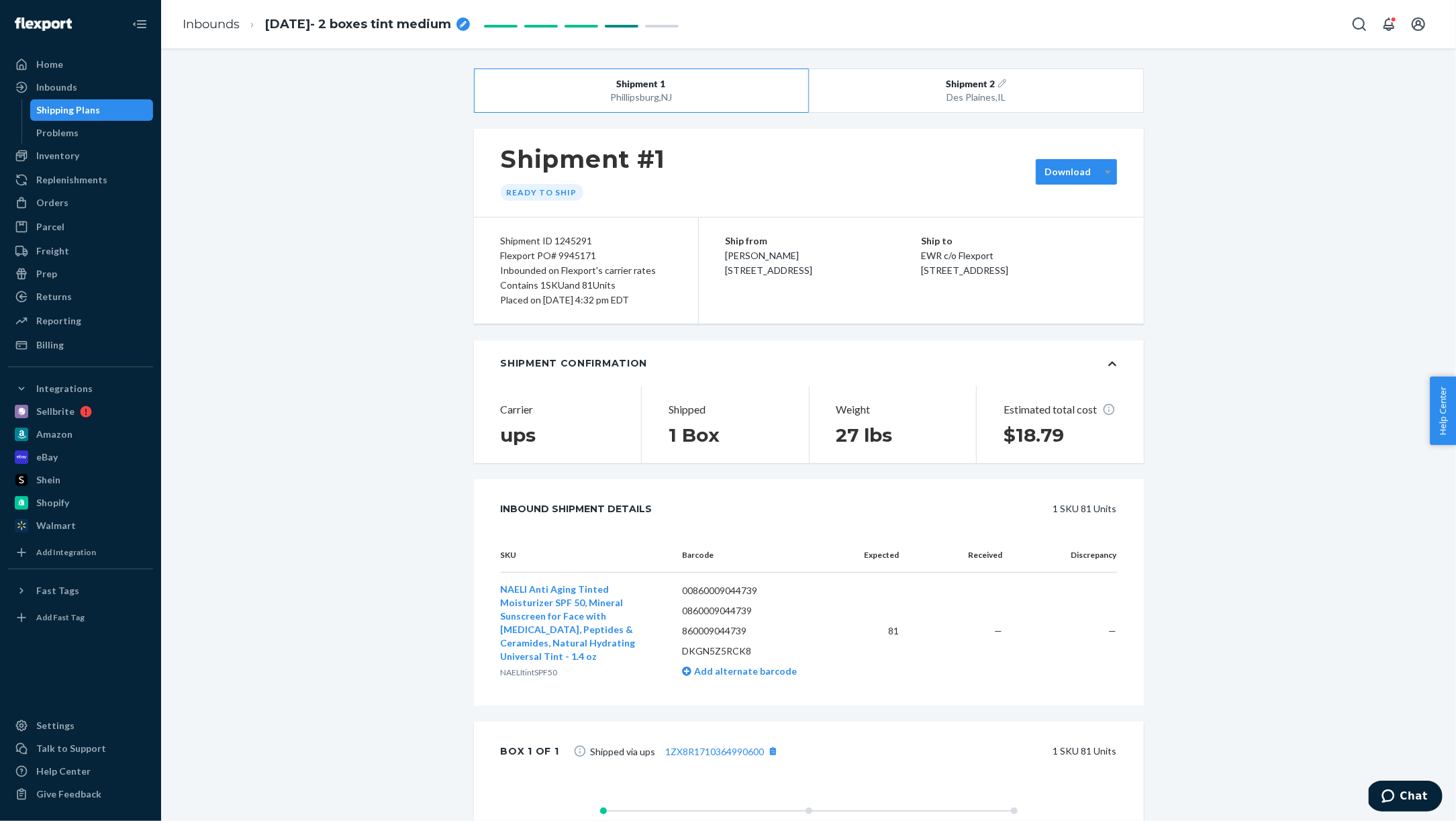
click at [1113, 179] on div at bounding box center [1108, 172] width 17 height 20
click at [1108, 256] on div "Required labels for each box in your shipment to Flexport." at bounding box center [1116, 267] width 145 height 23
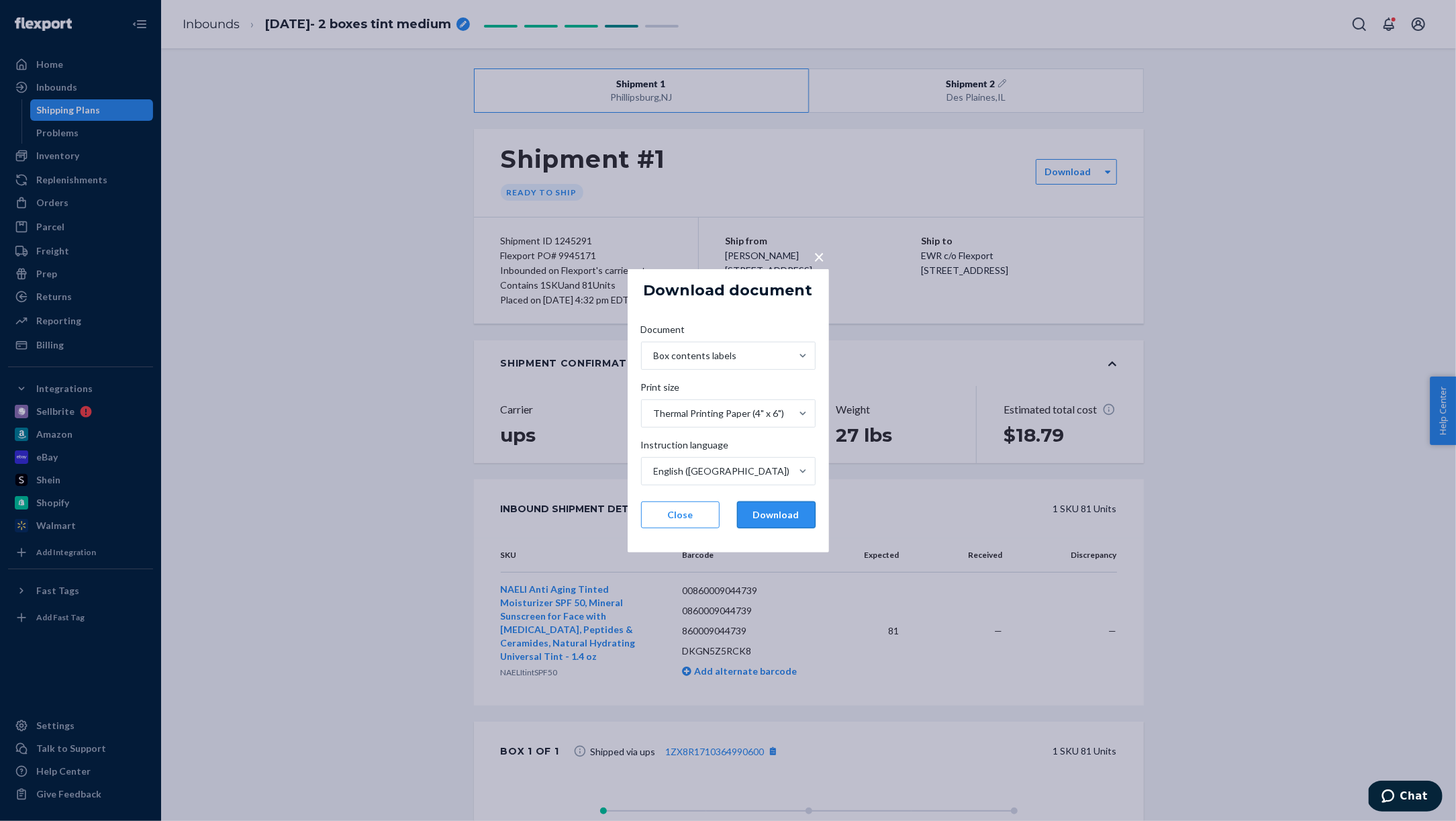
click at [792, 514] on button "Download" at bounding box center [776, 515] width 78 height 27
click at [819, 253] on span "×" at bounding box center [819, 256] width 11 height 23
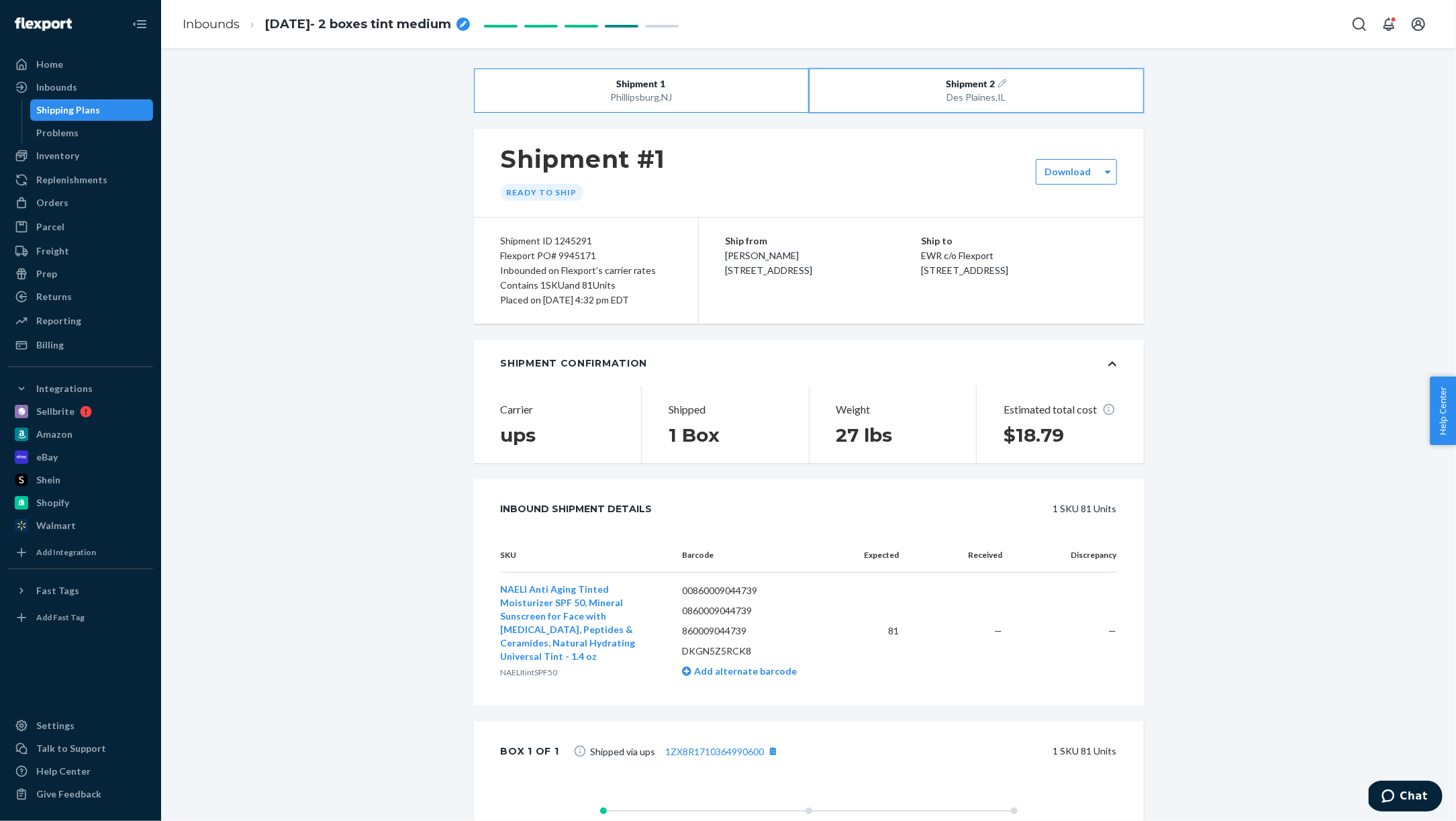
click at [913, 90] on div "Des Plaines , IL" at bounding box center [976, 97] width 267 height 13
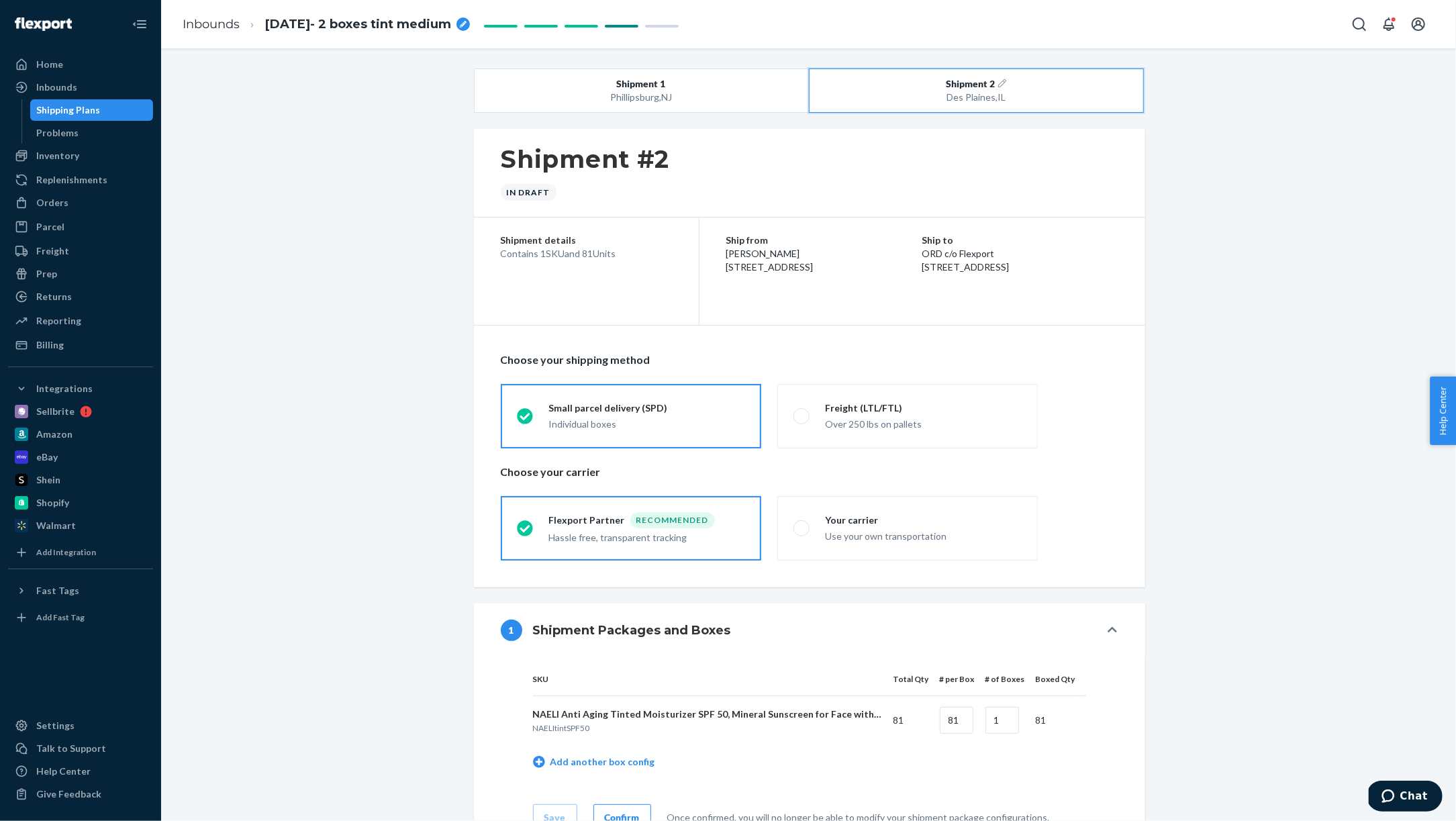
radio input "true"
radio input "false"
radio input "true"
radio input "false"
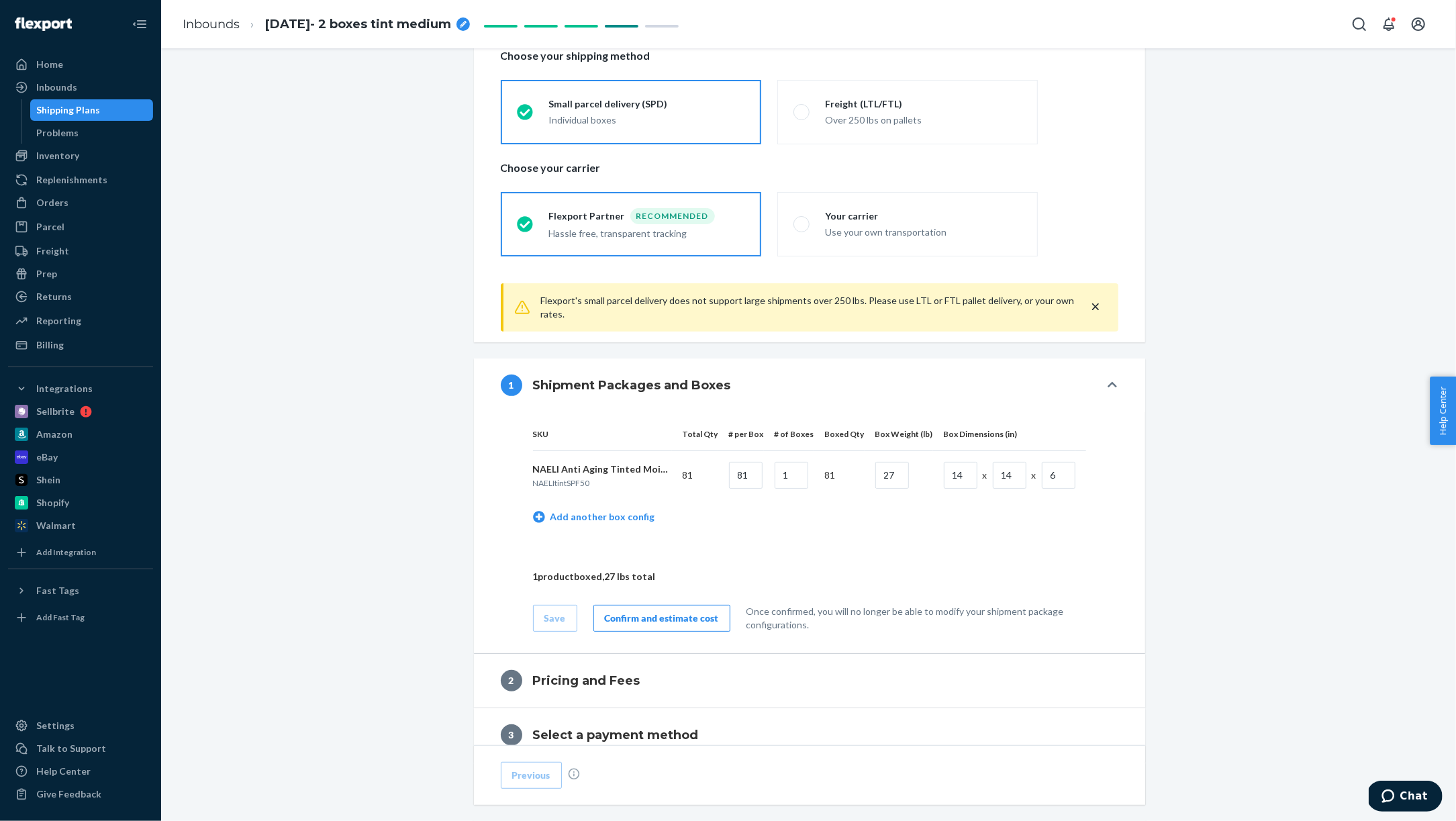
scroll to position [326, 0]
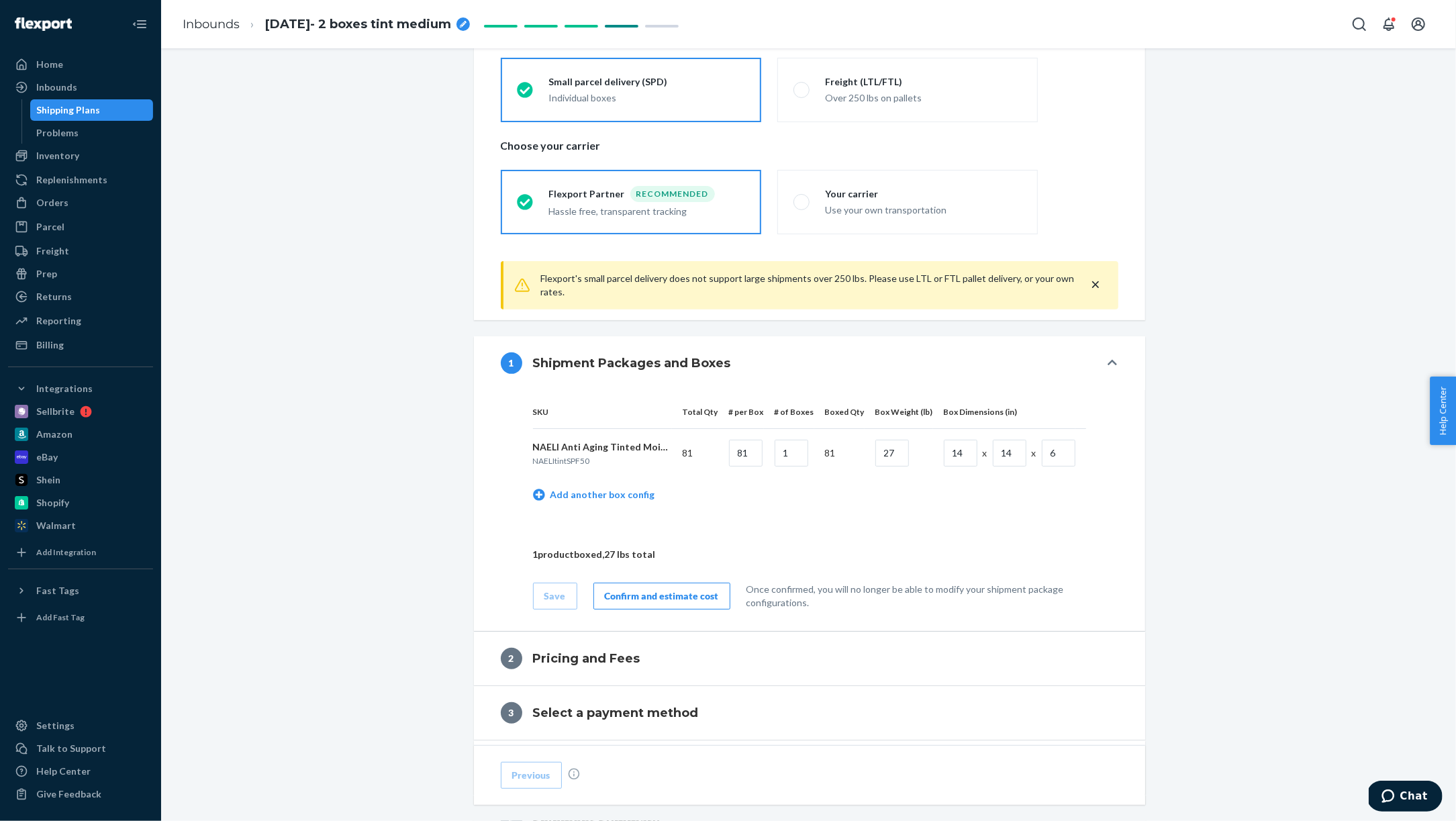
click at [680, 589] on div "Confirm and estimate cost" at bounding box center [662, 596] width 114 height 13
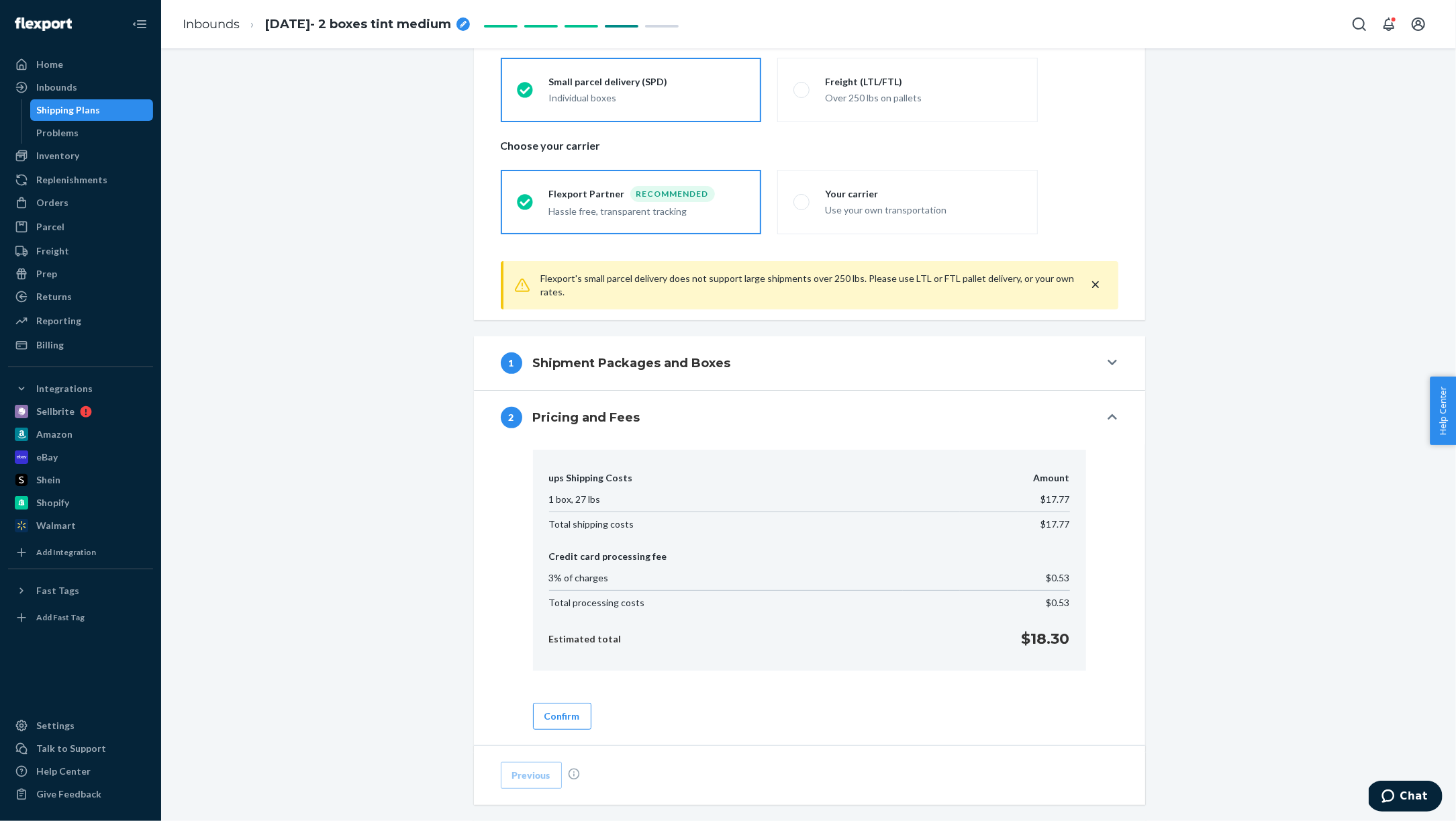
scroll to position [416, 0]
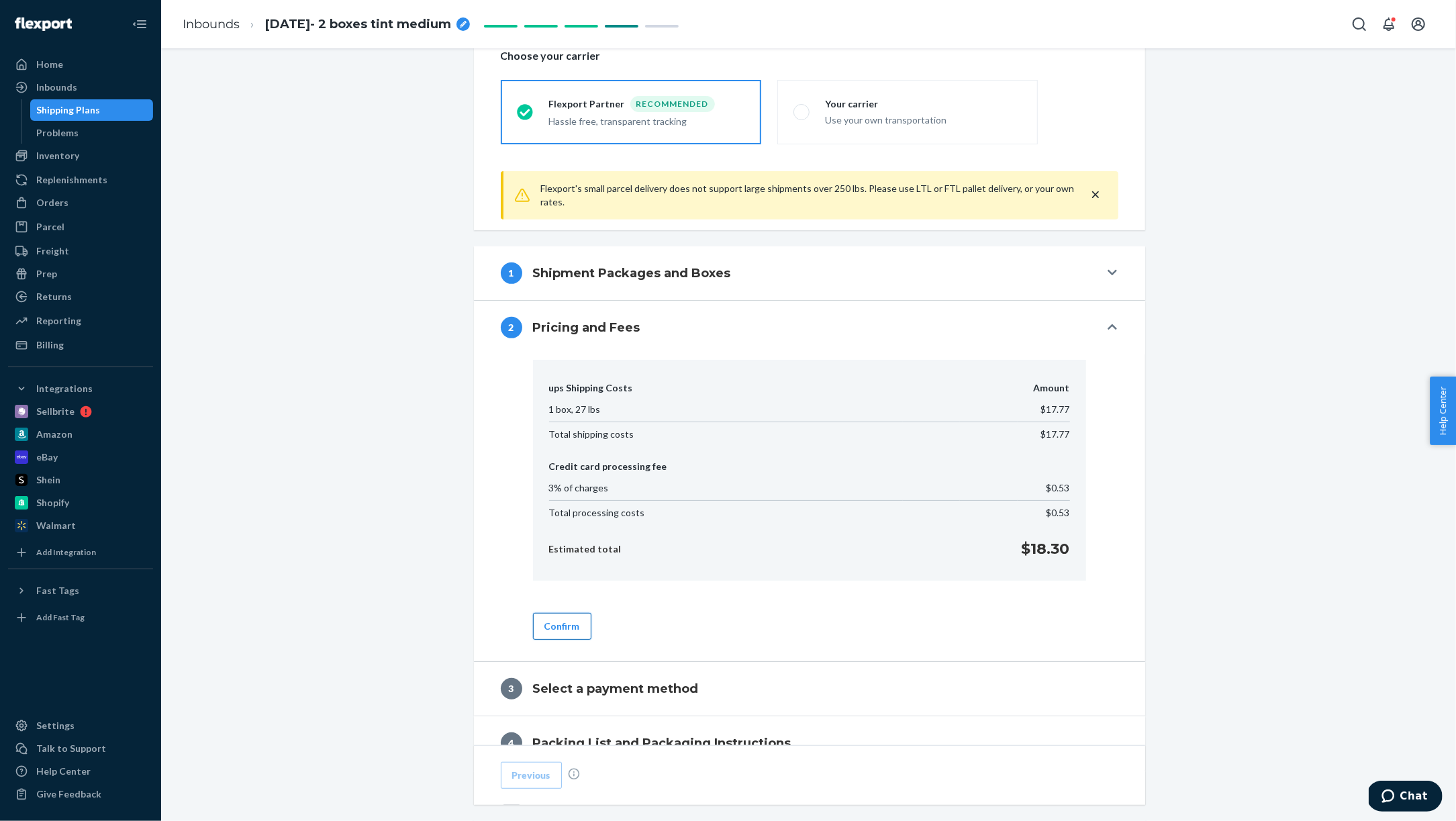
click at [550, 630] on button "Confirm" at bounding box center [562, 627] width 59 height 27
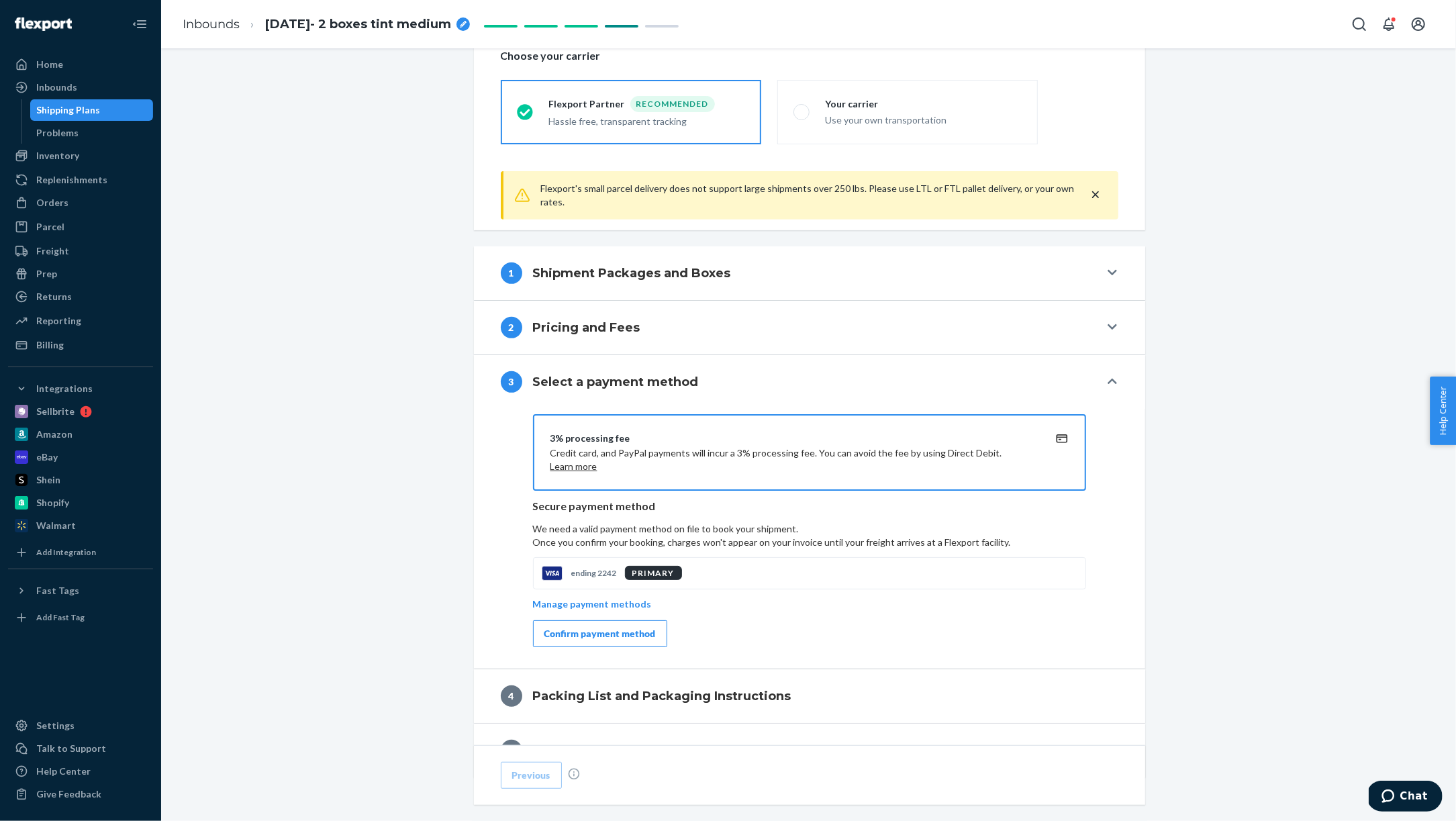
click at [562, 633] on div "Confirm payment method" at bounding box center [600, 634] width 112 height 13
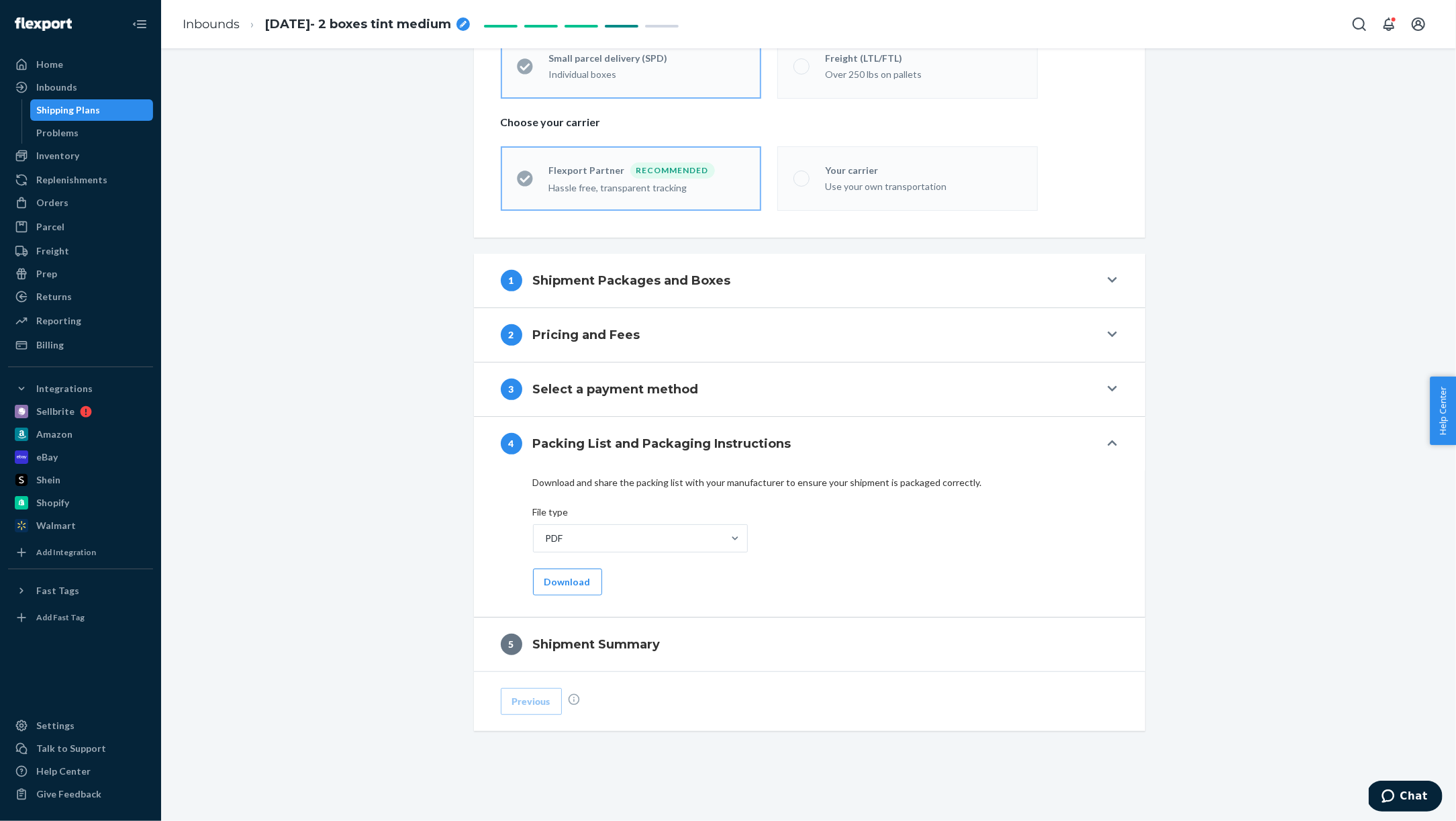
scroll to position [346, 0]
click at [569, 585] on button "Download" at bounding box center [568, 586] width 69 height 27
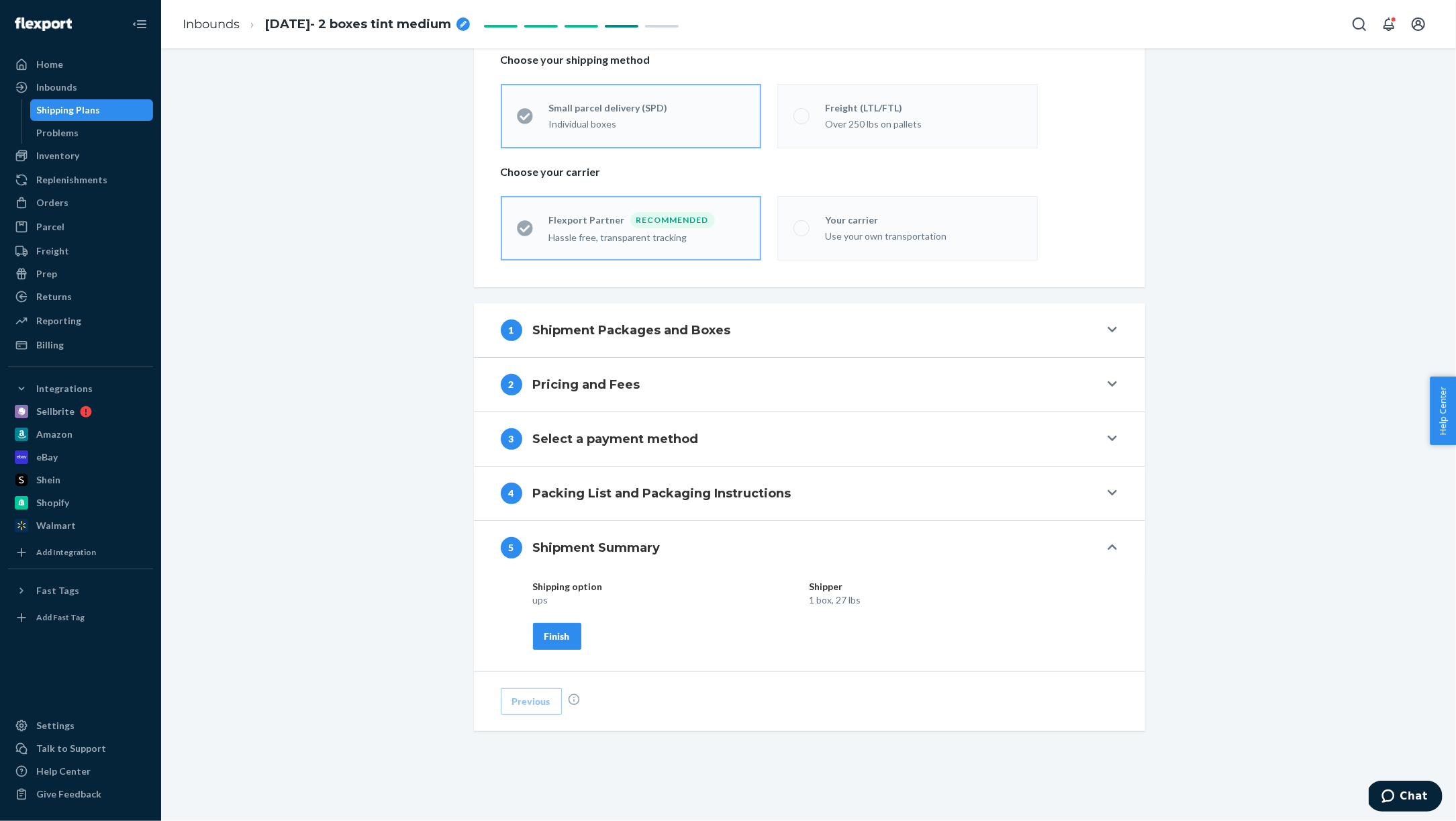
scroll to position [297, 0]
click at [570, 641] on button "Finish" at bounding box center [557, 639] width 48 height 27
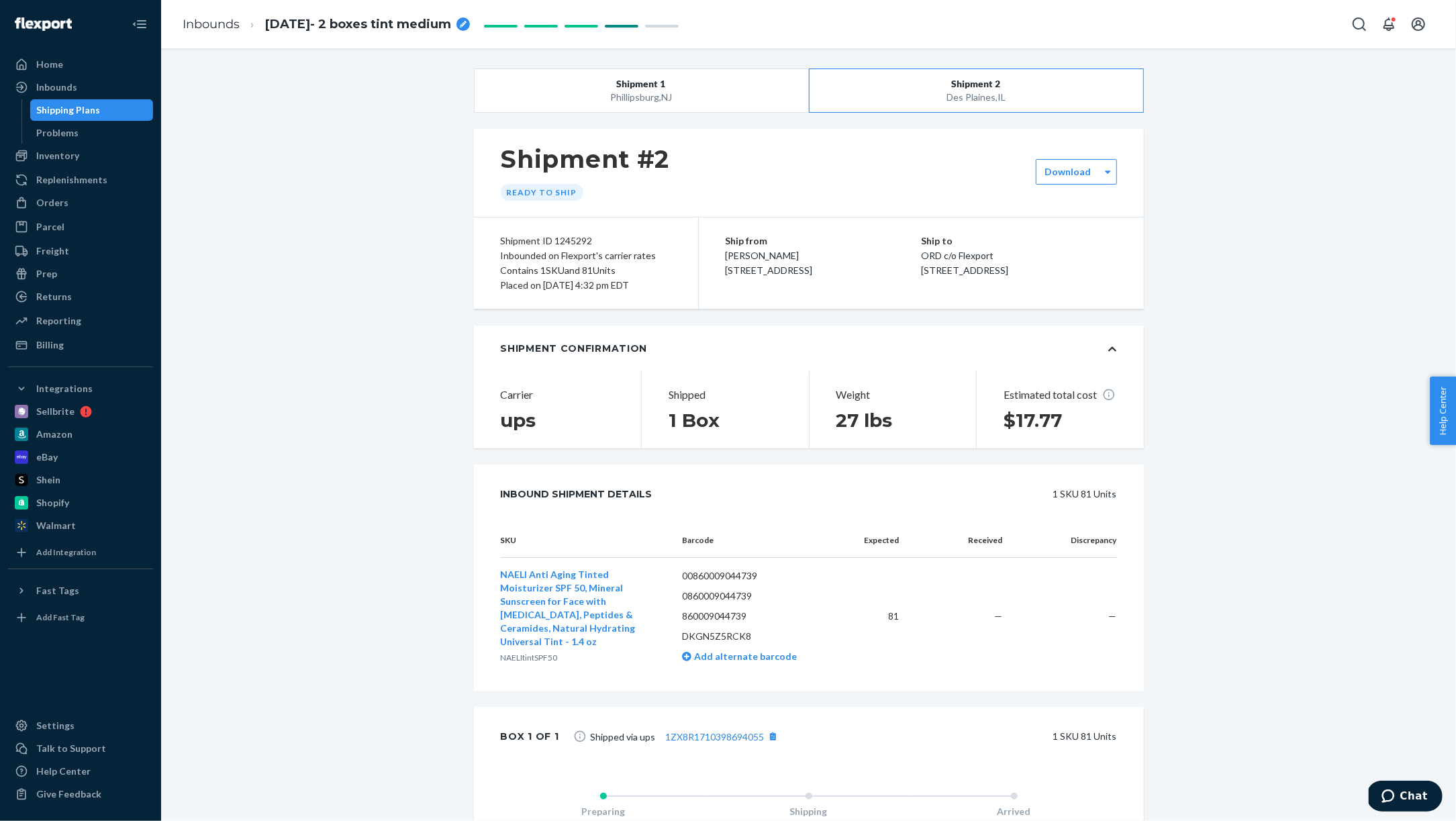
scroll to position [6, 0]
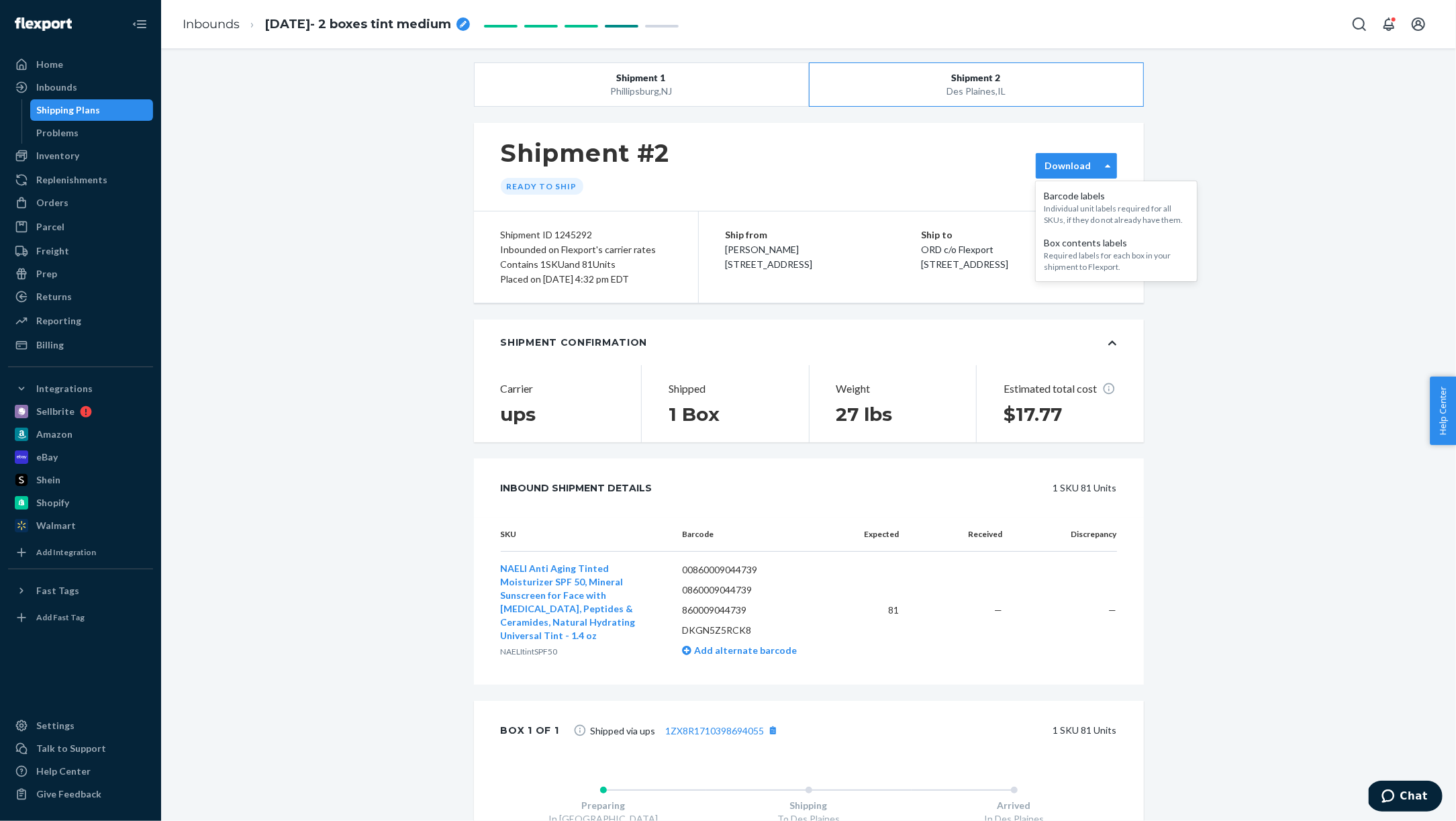
click at [1096, 158] on div "Download" at bounding box center [1076, 166] width 81 height 25
click at [1092, 256] on div "Required labels for each box in your shipment to Flexport." at bounding box center [1116, 261] width 145 height 23
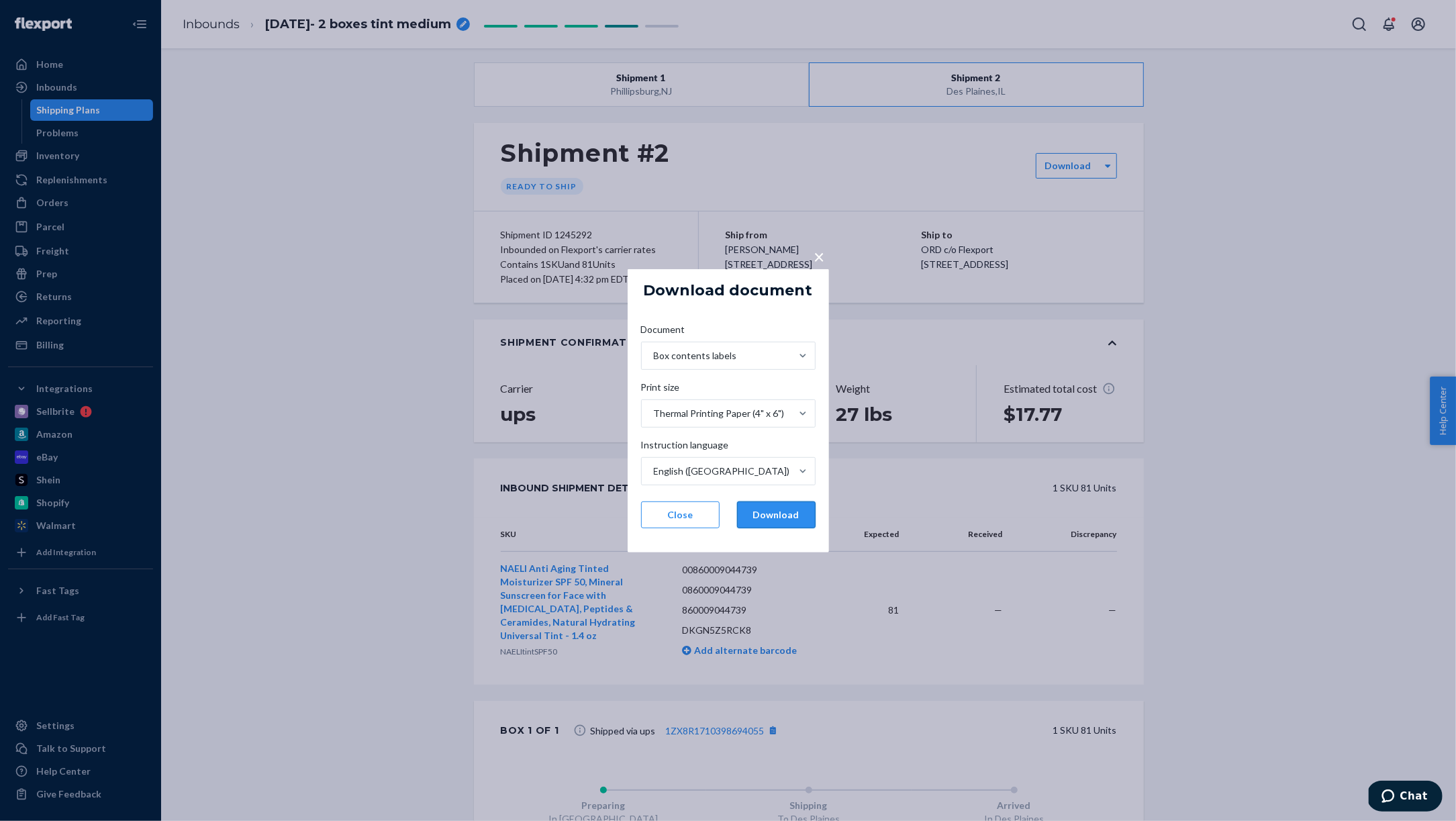
click at [781, 507] on button "Download" at bounding box center [776, 515] width 78 height 27
